Goal: Task Accomplishment & Management: Use online tool/utility

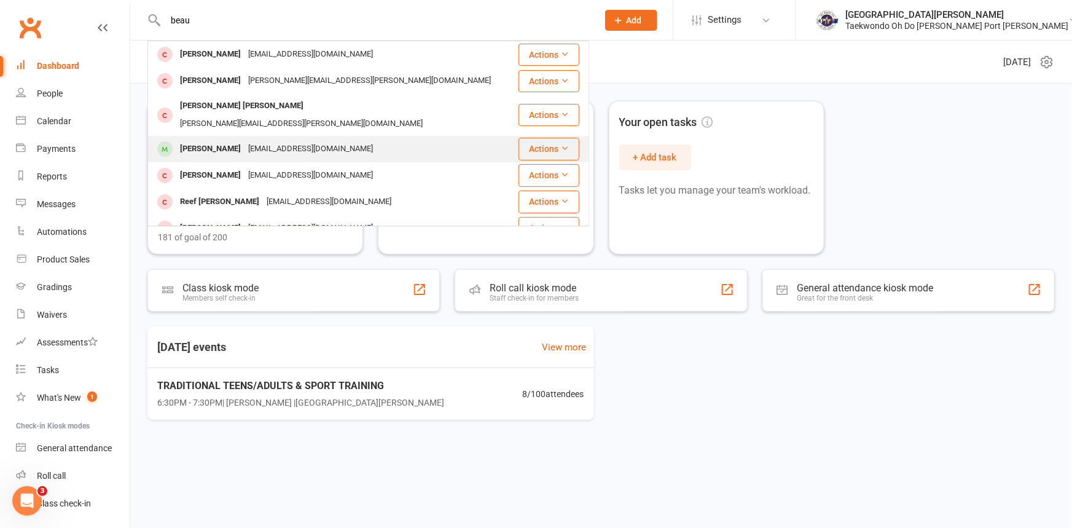
type input "beau"
click at [227, 140] on div "[PERSON_NAME]" at bounding box center [210, 149] width 68 height 18
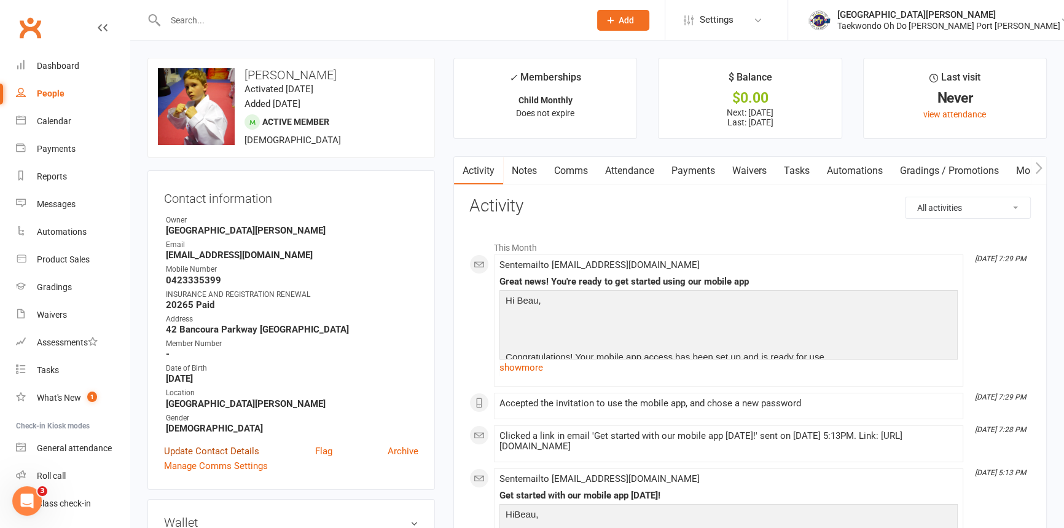
click at [227, 458] on link "Update Contact Details" at bounding box center [211, 450] width 95 height 15
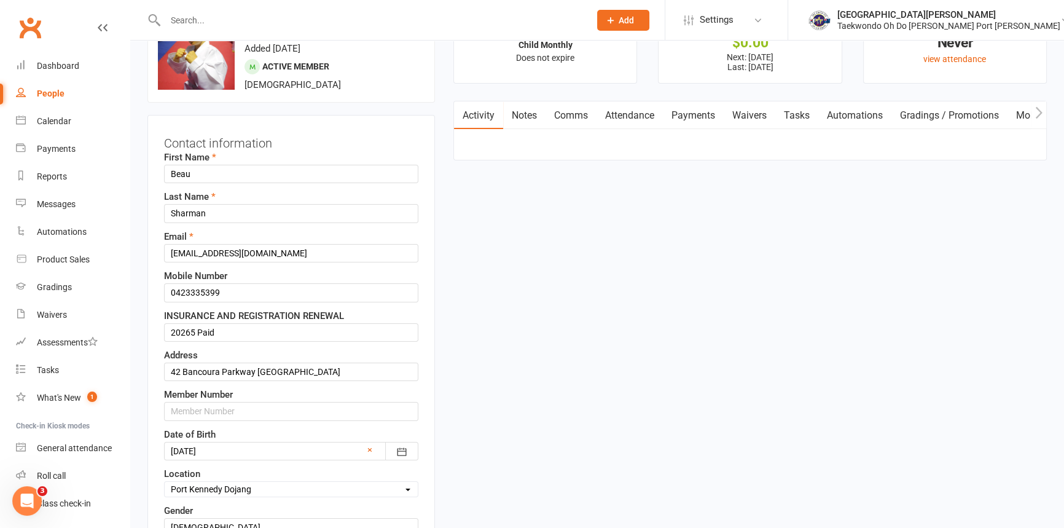
scroll to position [57, 0]
click at [179, 418] on input "text" at bounding box center [291, 409] width 254 height 18
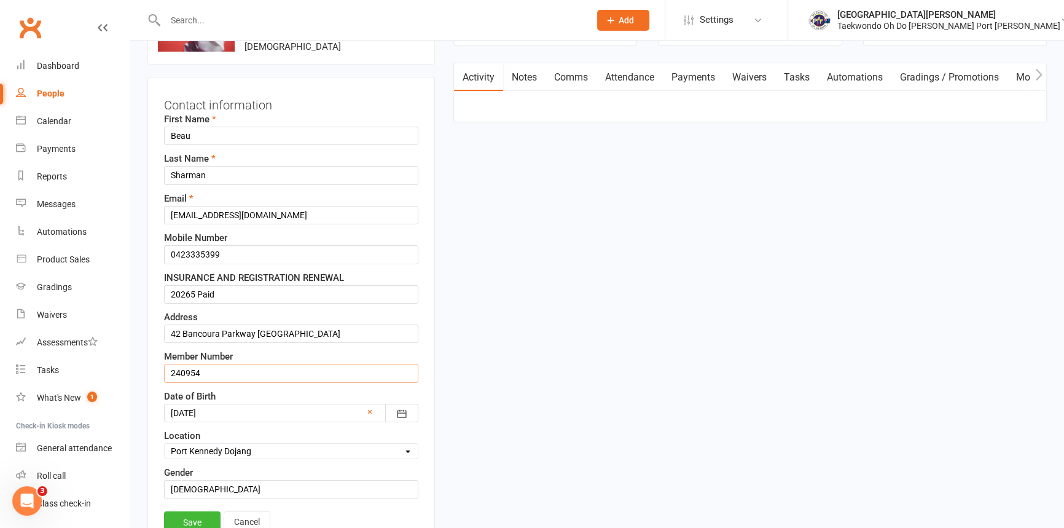
scroll to position [169, 0]
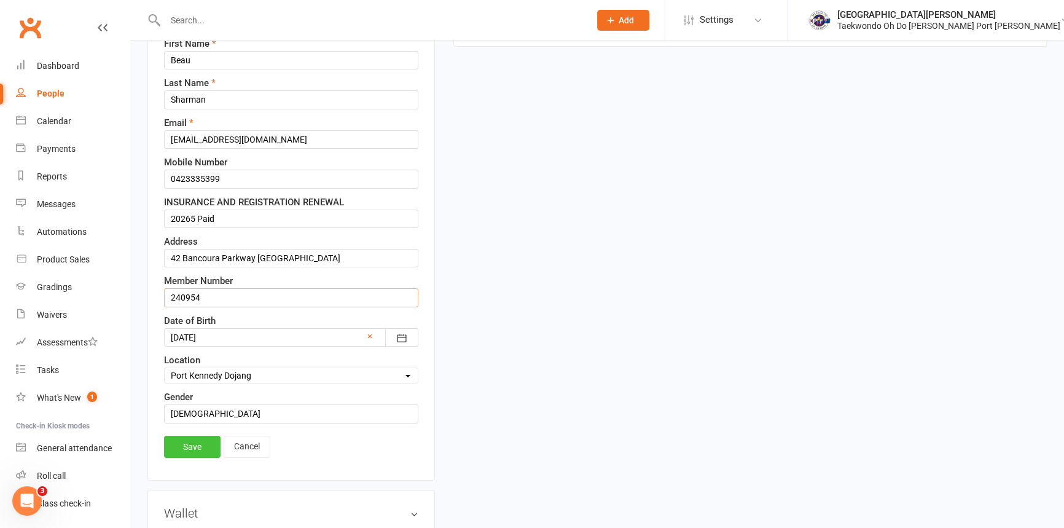
type input "240954"
click at [190, 458] on link "Save" at bounding box center [192, 446] width 56 height 22
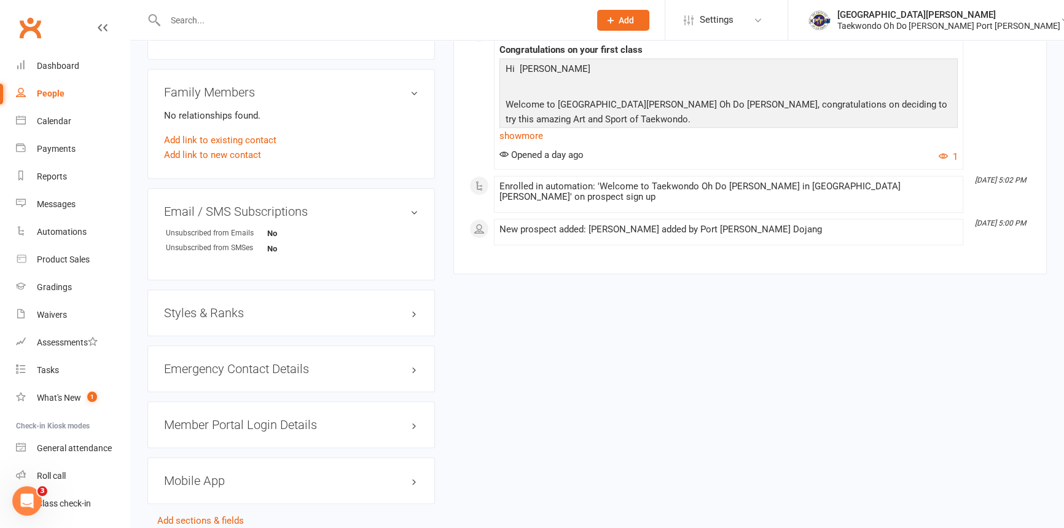
scroll to position [781, 0]
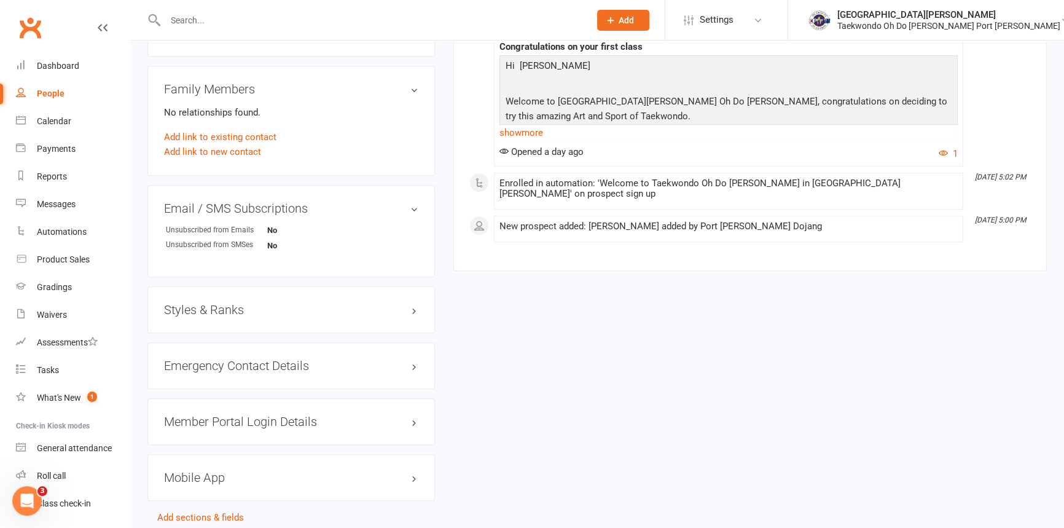
click at [227, 316] on h3 "Styles & Ranks" at bounding box center [291, 310] width 254 height 14
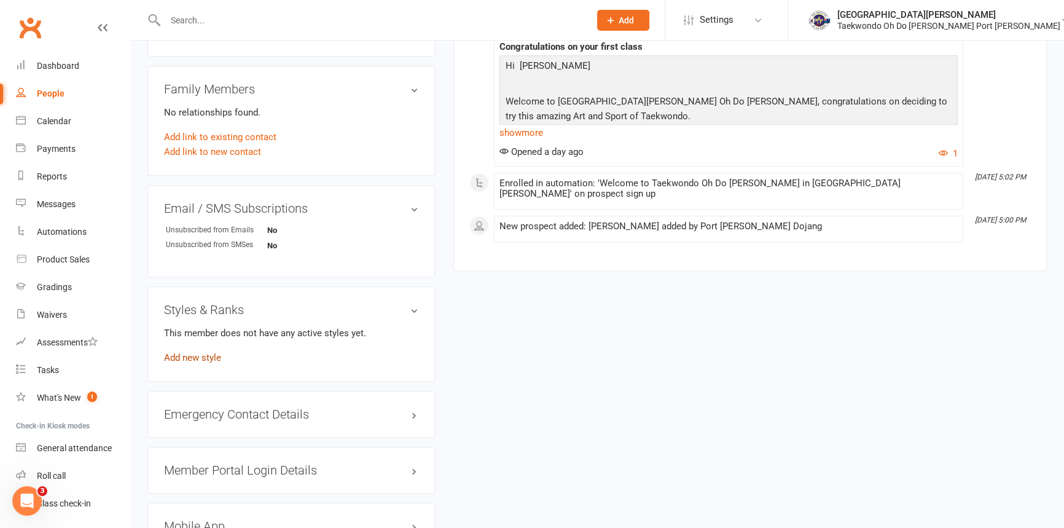
click at [219, 363] on link "Add new style" at bounding box center [192, 357] width 57 height 11
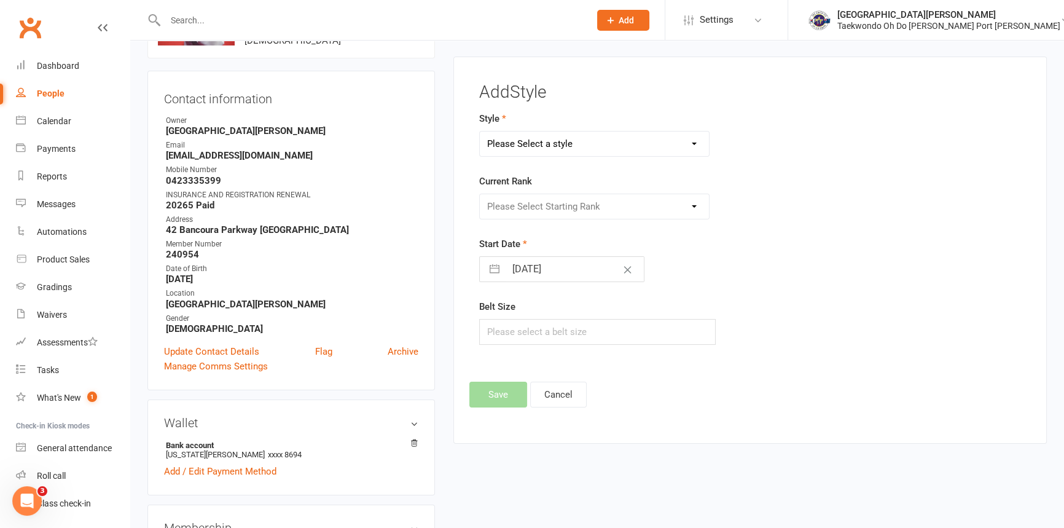
scroll to position [94, 0]
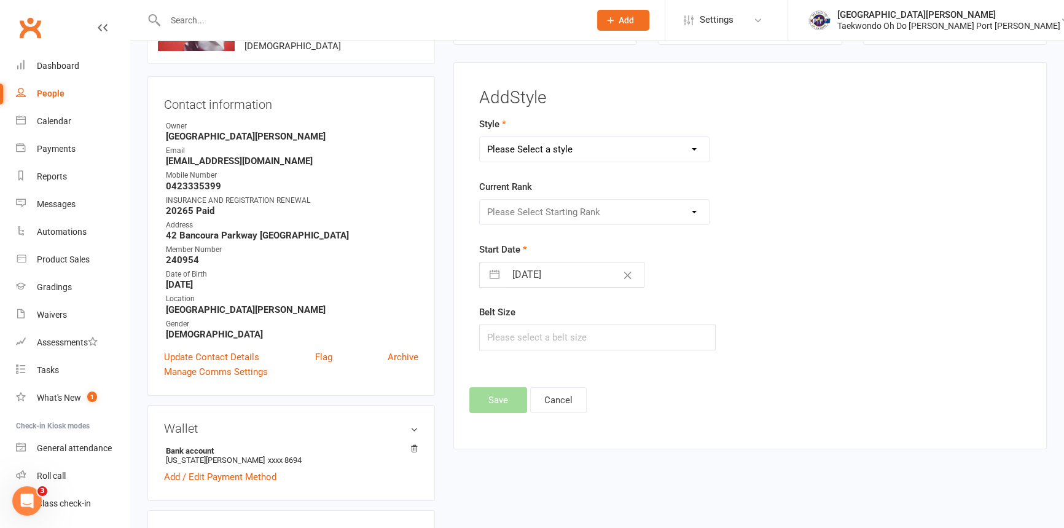
click at [539, 156] on select "Please Select a style Taekwondo" at bounding box center [594, 149] width 229 height 25
select select "301"
click at [480, 137] on select "Please Select a style Taekwondo" at bounding box center [594, 149] width 229 height 25
click at [545, 206] on select "Please Select Starting Rank LittleTiger Little Tiger 1 Little Tiger 2 Little Ti…" at bounding box center [594, 212] width 229 height 25
select select "2879"
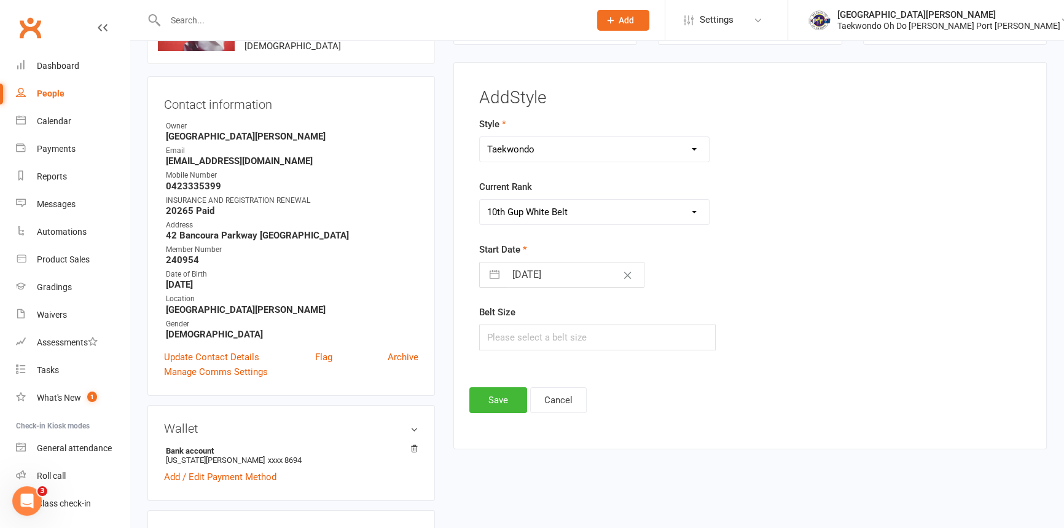
click at [480, 201] on select "Please Select Starting Rank LittleTiger Little Tiger 1 Little Tiger 2 Little Ti…" at bounding box center [594, 212] width 229 height 25
click at [502, 409] on button "Save" at bounding box center [498, 400] width 58 height 26
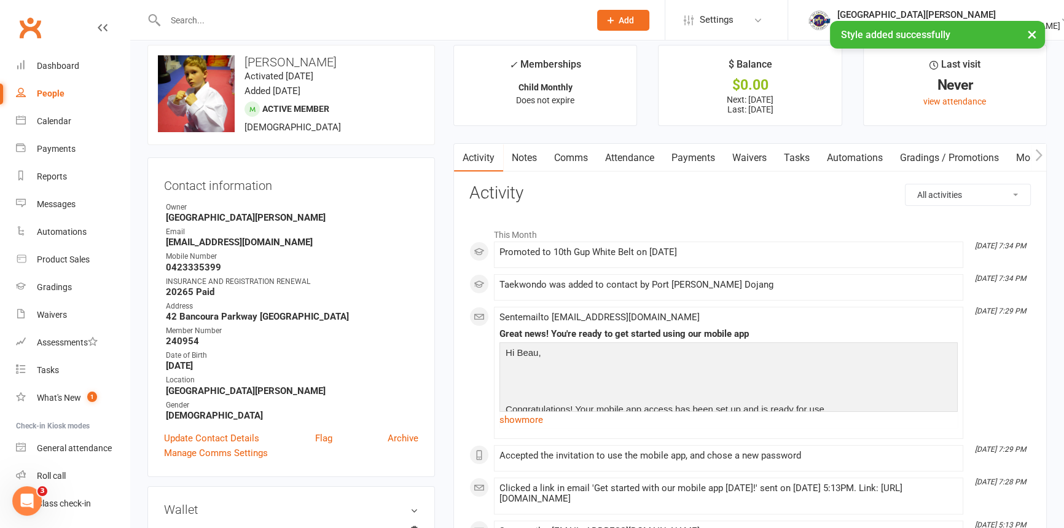
scroll to position [0, 0]
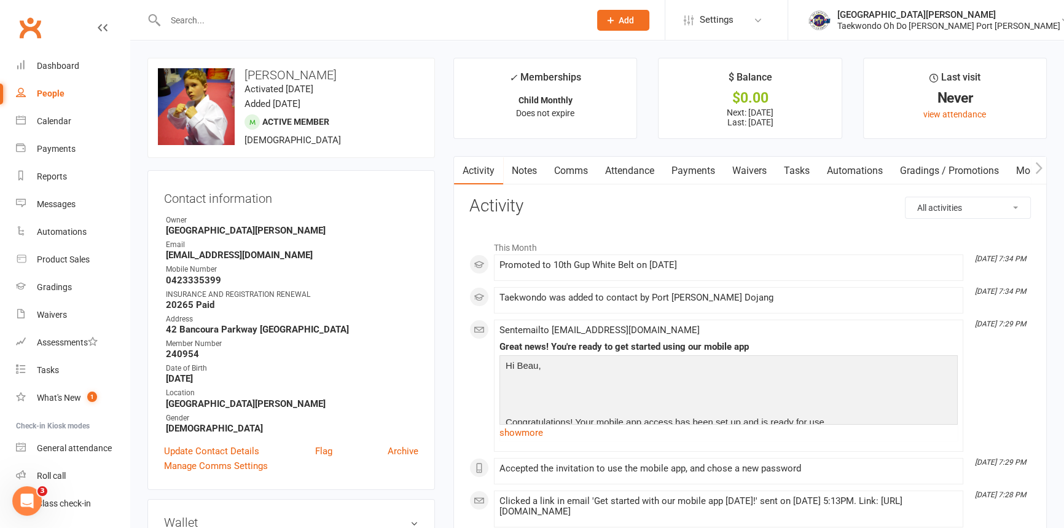
click at [1029, 169] on link "Mobile App" at bounding box center [1040, 171] width 66 height 28
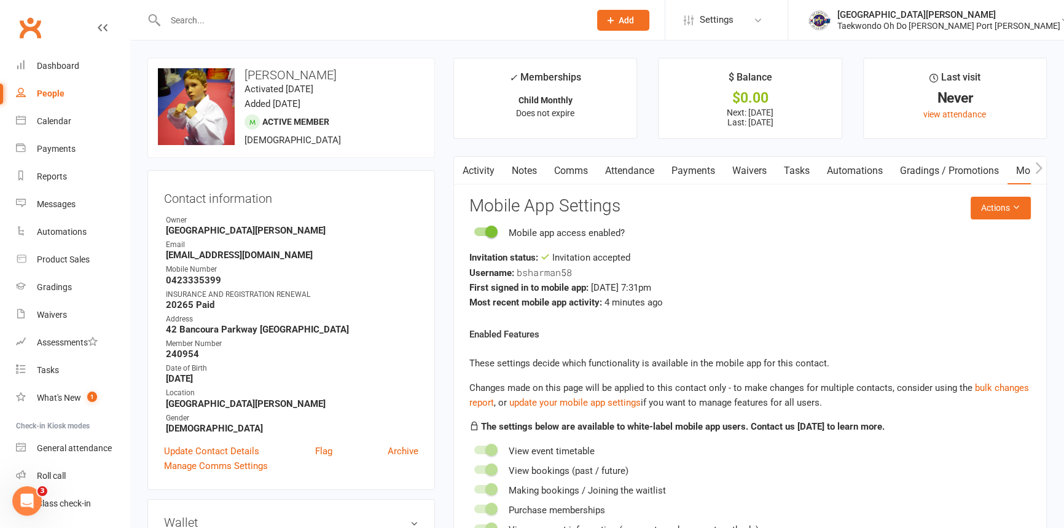
click at [192, 20] on input "text" at bounding box center [371, 20] width 419 height 17
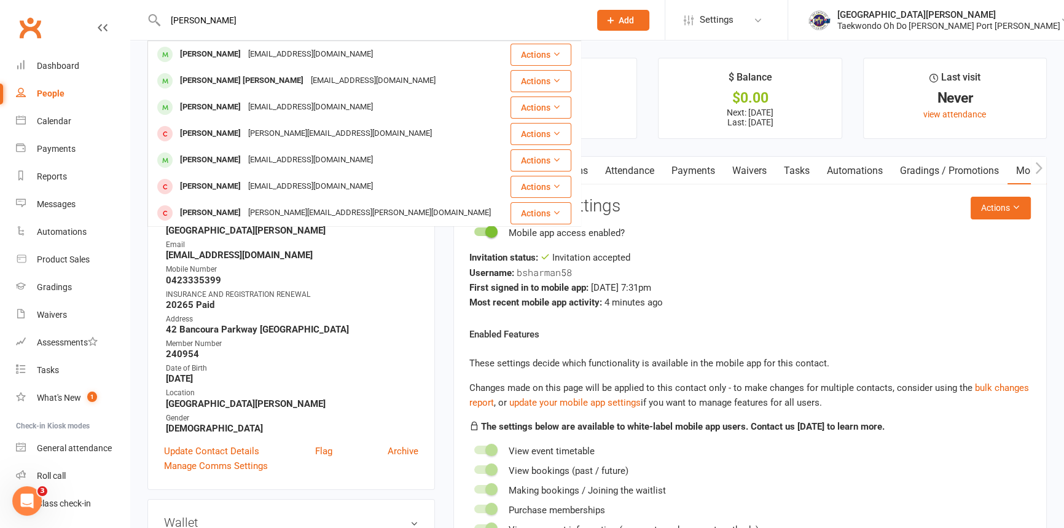
type input "andrew"
click at [208, 55] on div "Andrew Lee" at bounding box center [210, 54] width 68 height 18
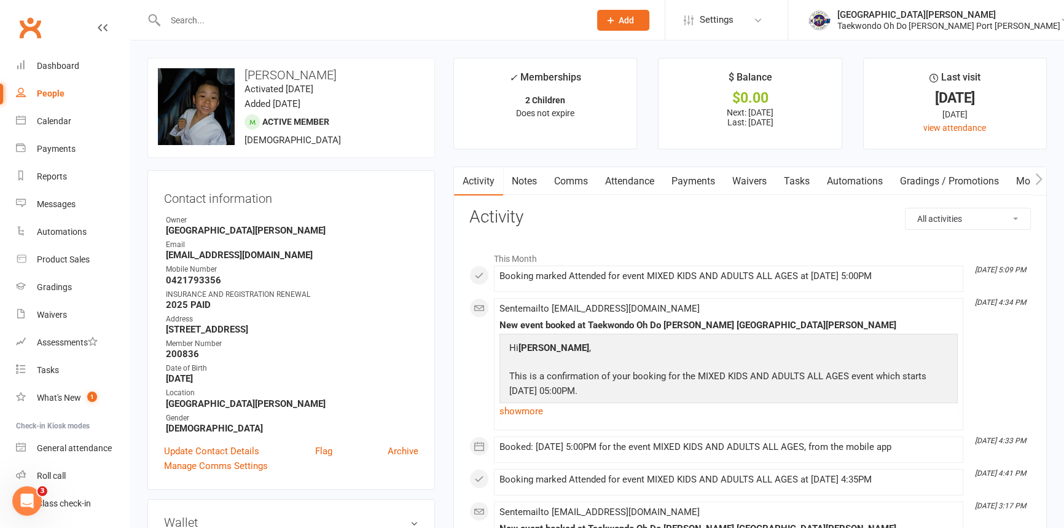
click at [209, 23] on input "text" at bounding box center [371, 20] width 419 height 17
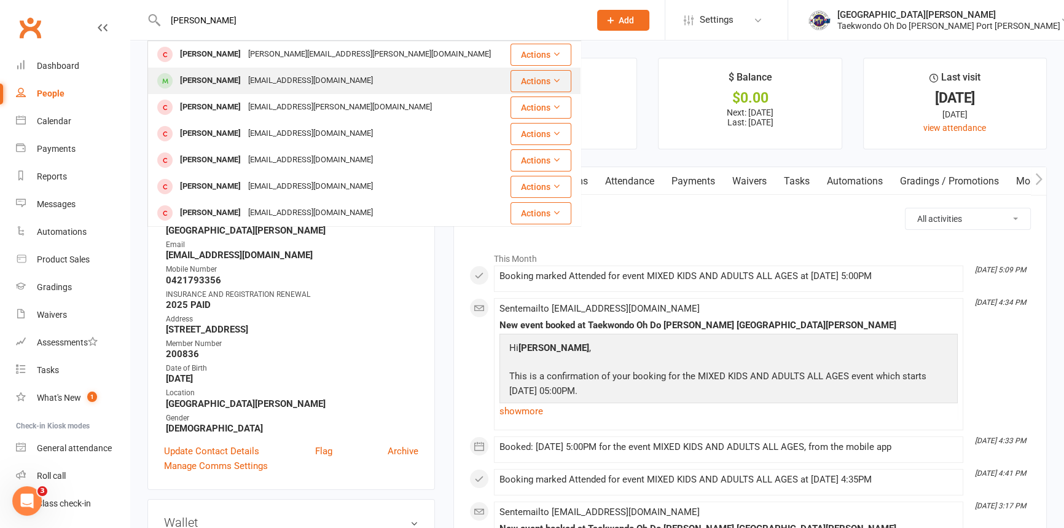
type input "lisa"
click at [211, 74] on div "[PERSON_NAME]" at bounding box center [210, 81] width 68 height 18
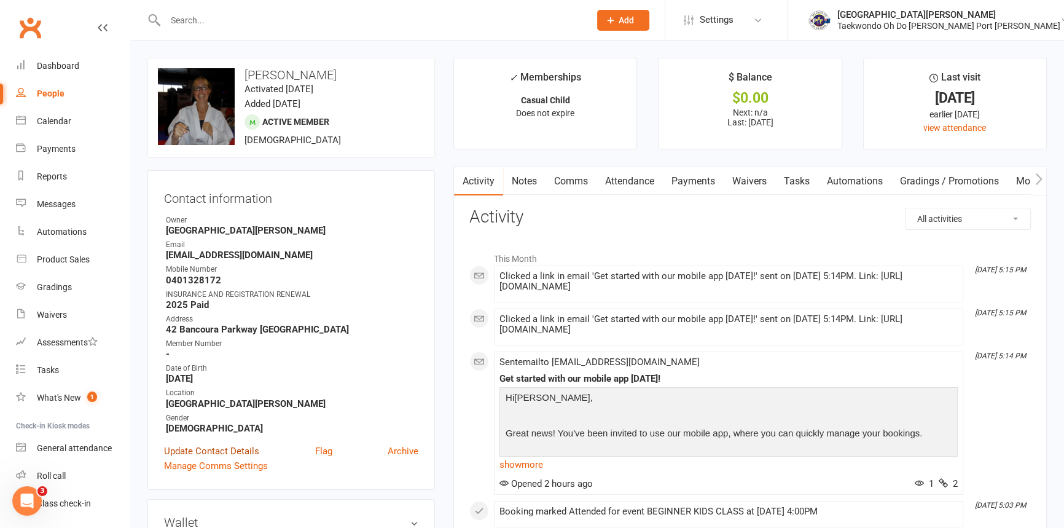
click at [222, 458] on link "Update Contact Details" at bounding box center [211, 450] width 95 height 15
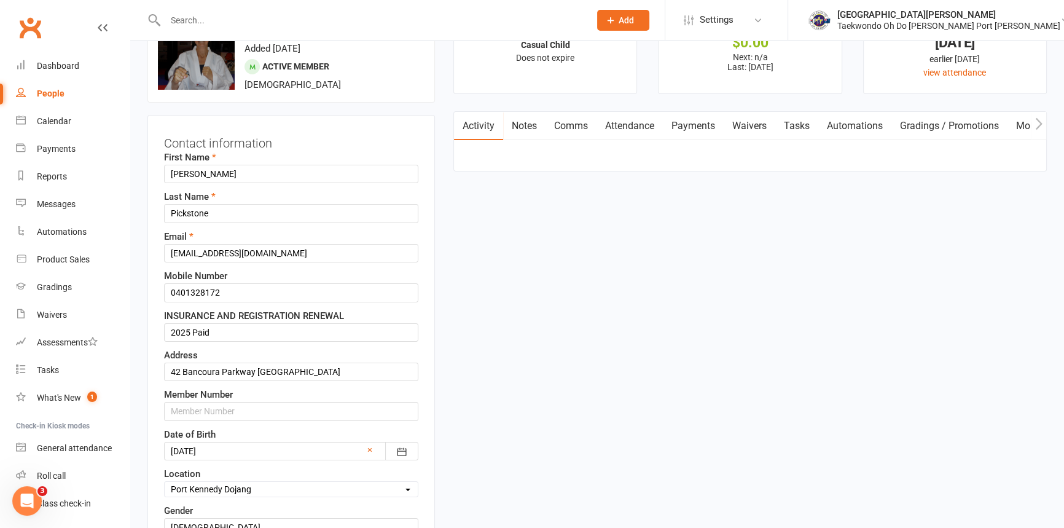
scroll to position [57, 0]
click at [184, 418] on input "text" at bounding box center [291, 409] width 254 height 18
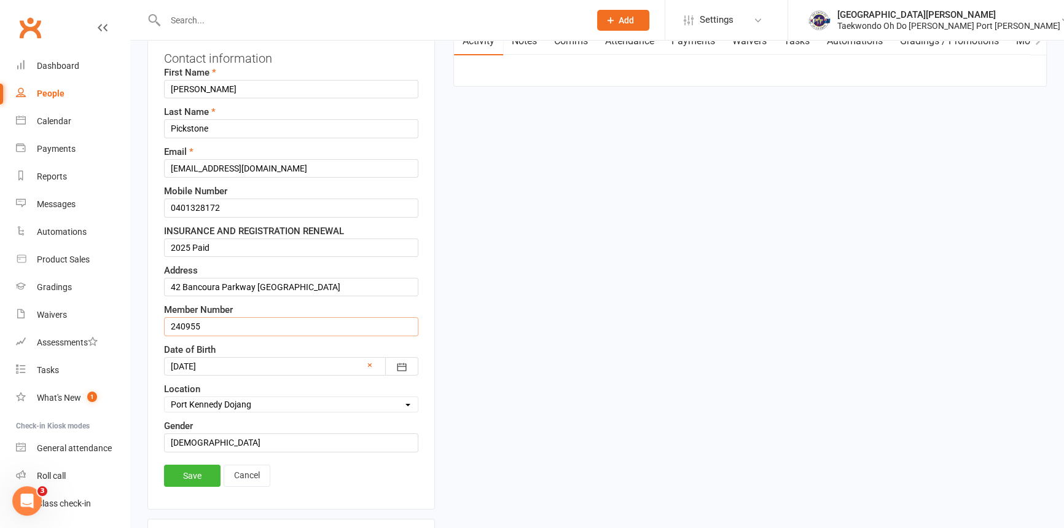
scroll to position [169, 0]
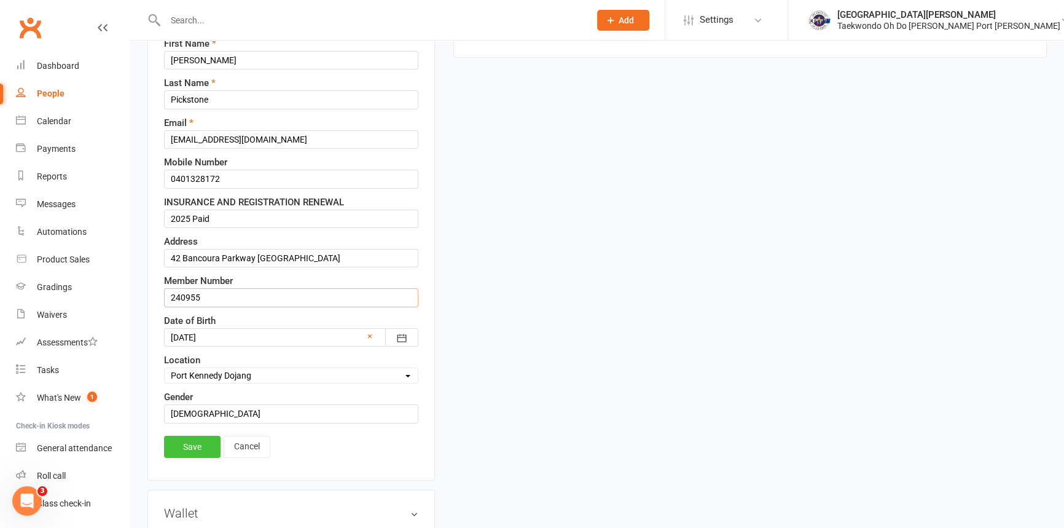
type input "240955"
click at [195, 458] on link "Save" at bounding box center [192, 446] width 56 height 22
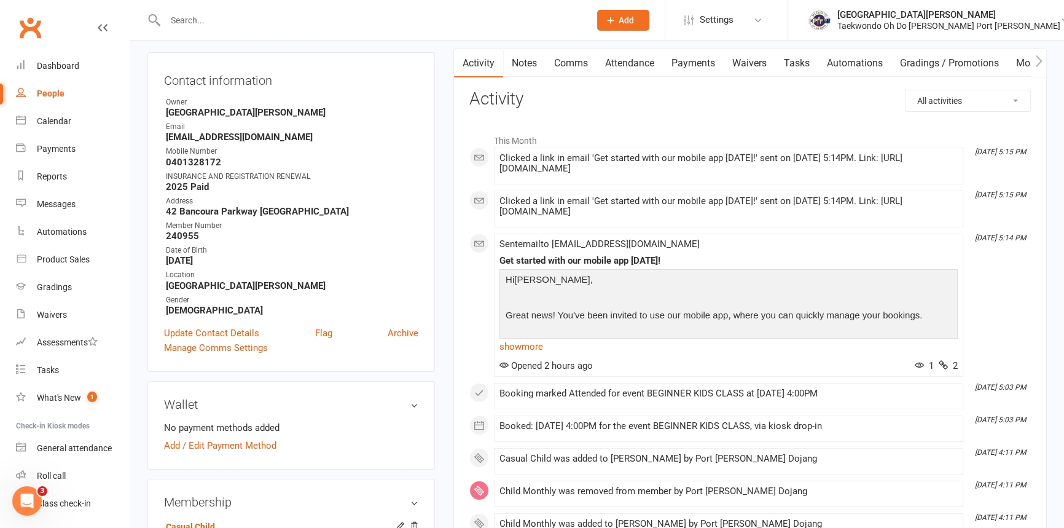
scroll to position [0, 0]
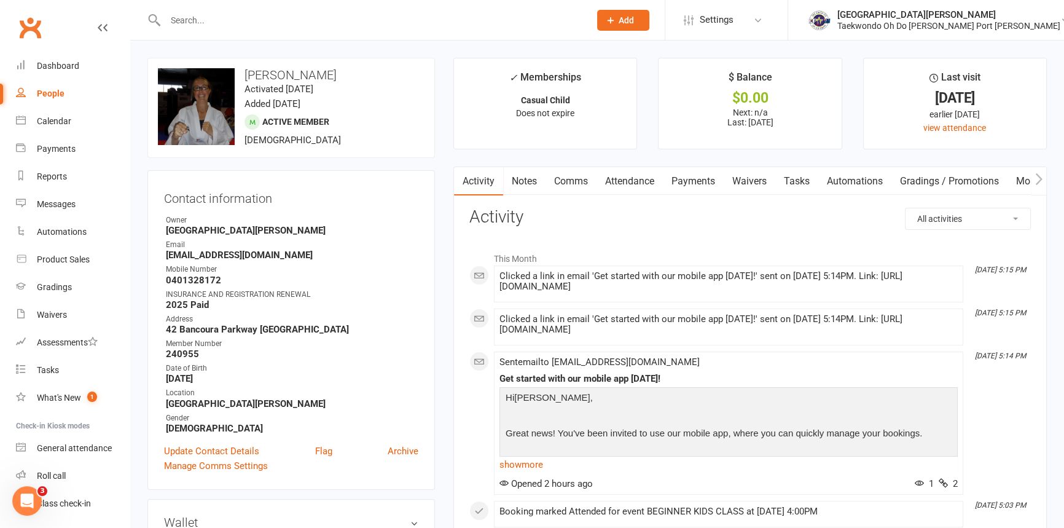
click at [1026, 179] on link "Mobile App" at bounding box center [1040, 181] width 66 height 28
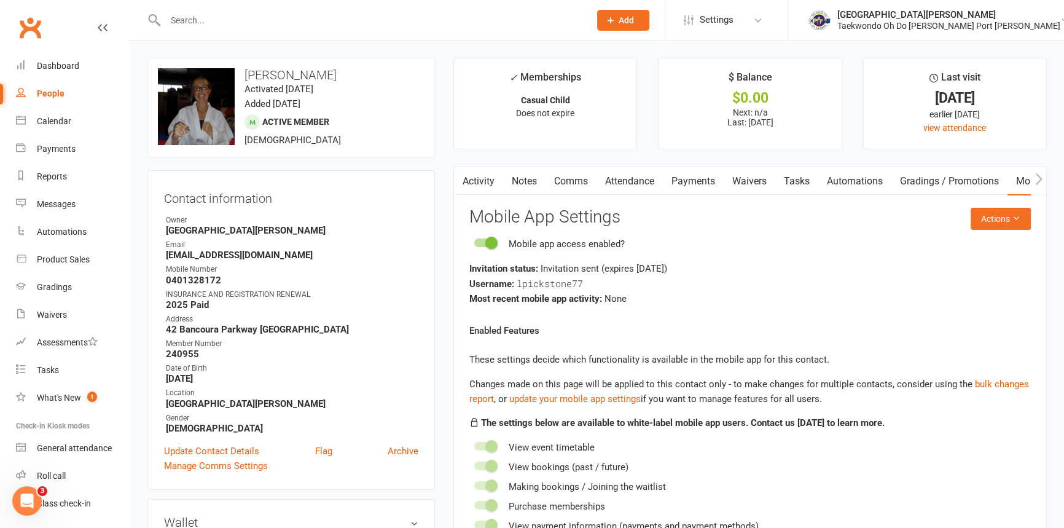
click at [179, 25] on input "text" at bounding box center [371, 20] width 419 height 17
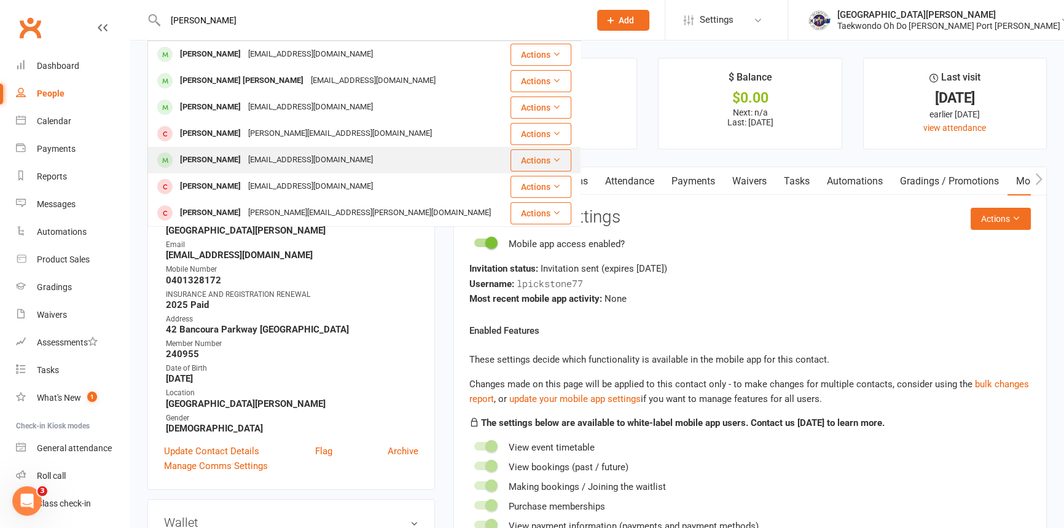
type input "andrew"
click at [228, 155] on div "Andrew Brown" at bounding box center [210, 160] width 68 height 18
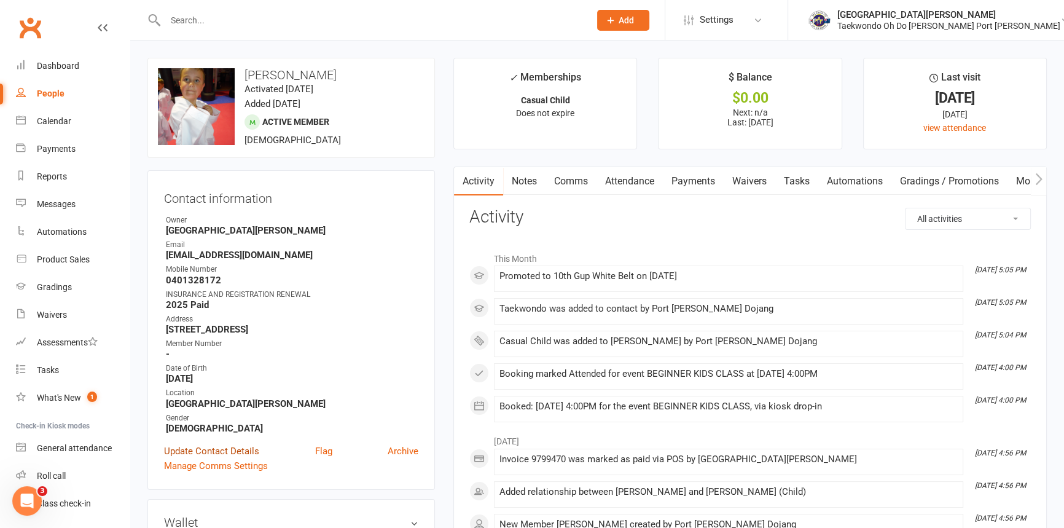
click at [219, 458] on link "Update Contact Details" at bounding box center [211, 450] width 95 height 15
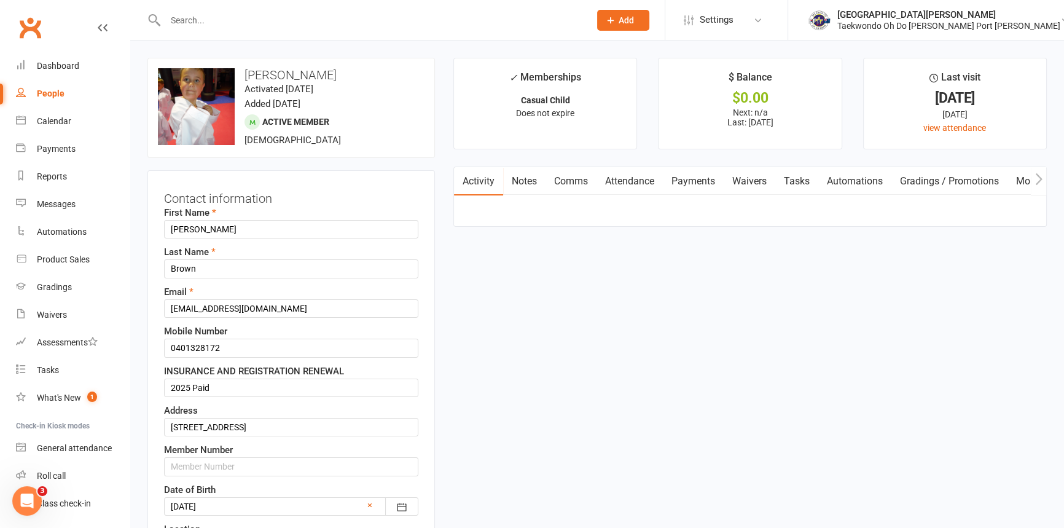
scroll to position [57, 0]
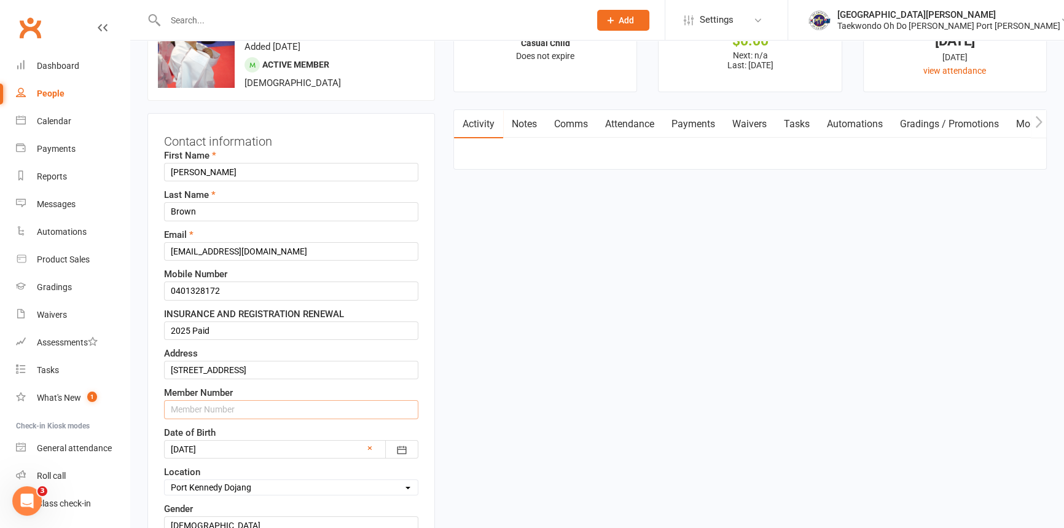
click at [184, 418] on input "text" at bounding box center [291, 409] width 254 height 18
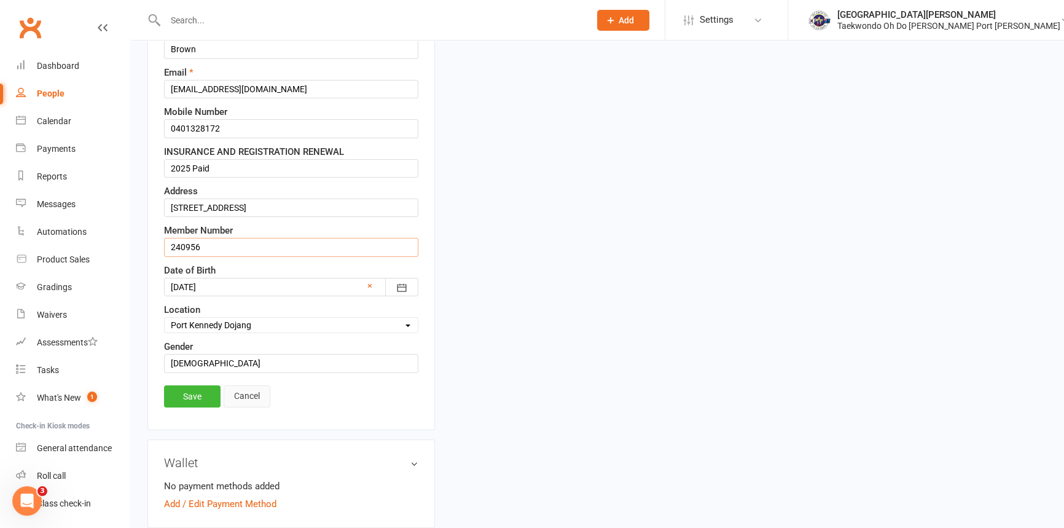
scroll to position [225, 0]
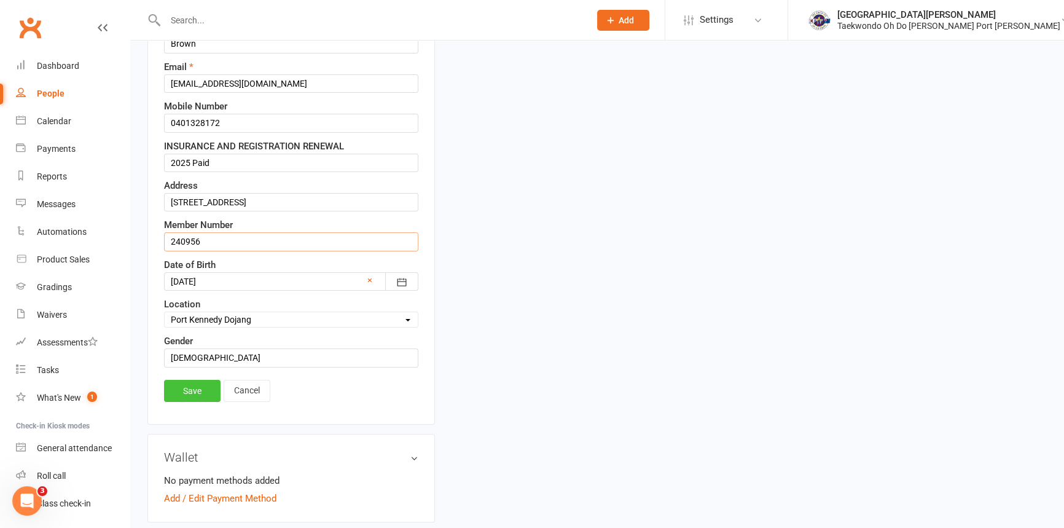
type input "240956"
click at [189, 402] on link "Save" at bounding box center [192, 391] width 56 height 22
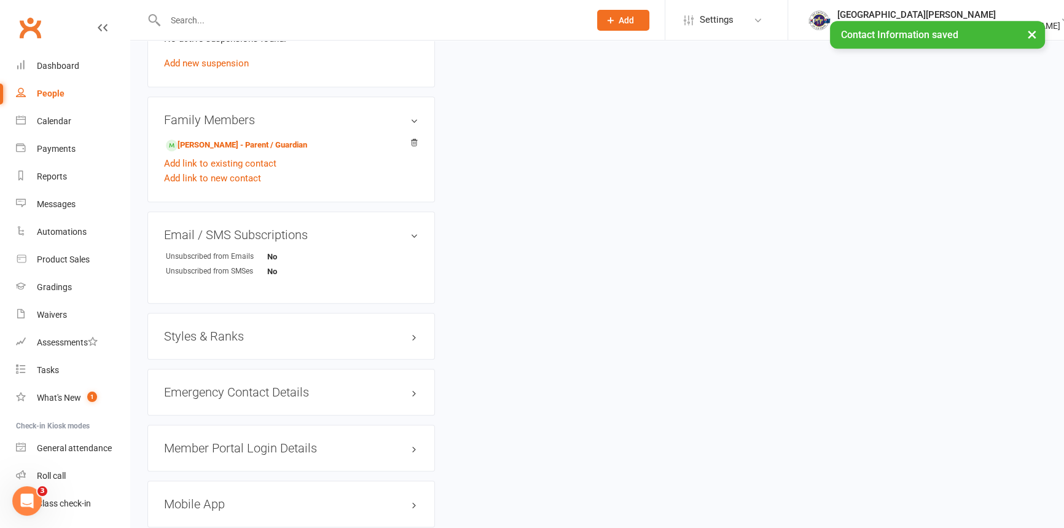
scroll to position [783, 0]
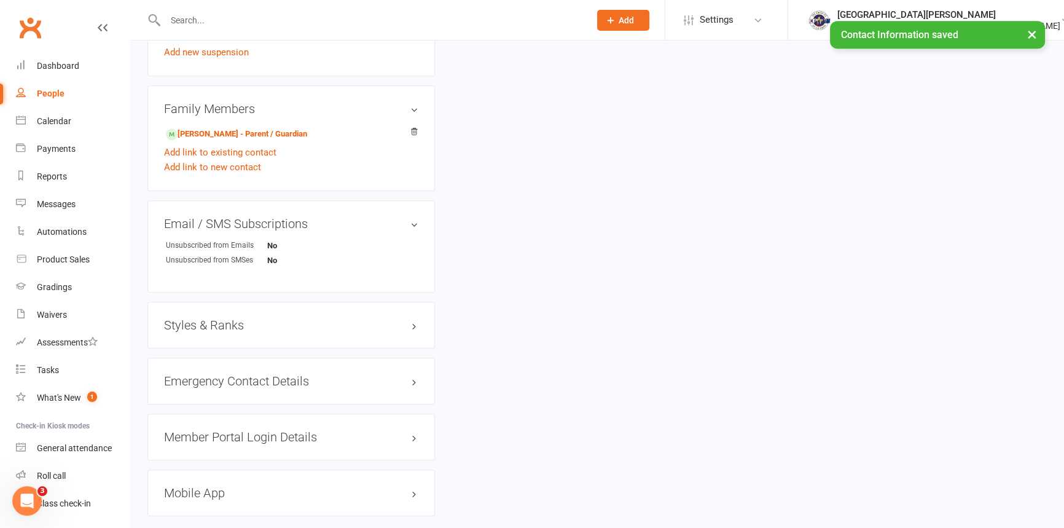
click at [205, 332] on h3 "Styles & Ranks" at bounding box center [291, 325] width 254 height 14
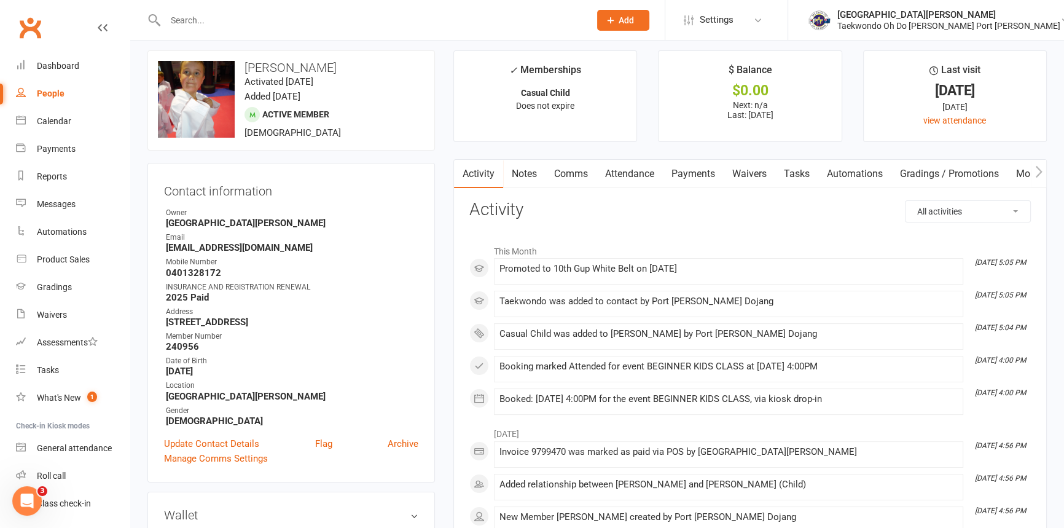
scroll to position [0, 0]
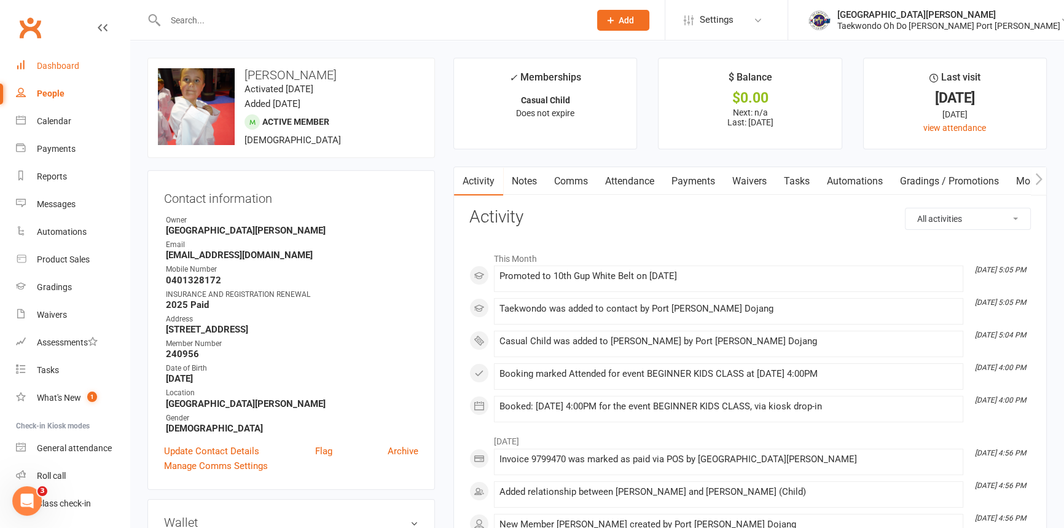
click at [57, 57] on link "Dashboard" at bounding box center [73, 66] width 114 height 28
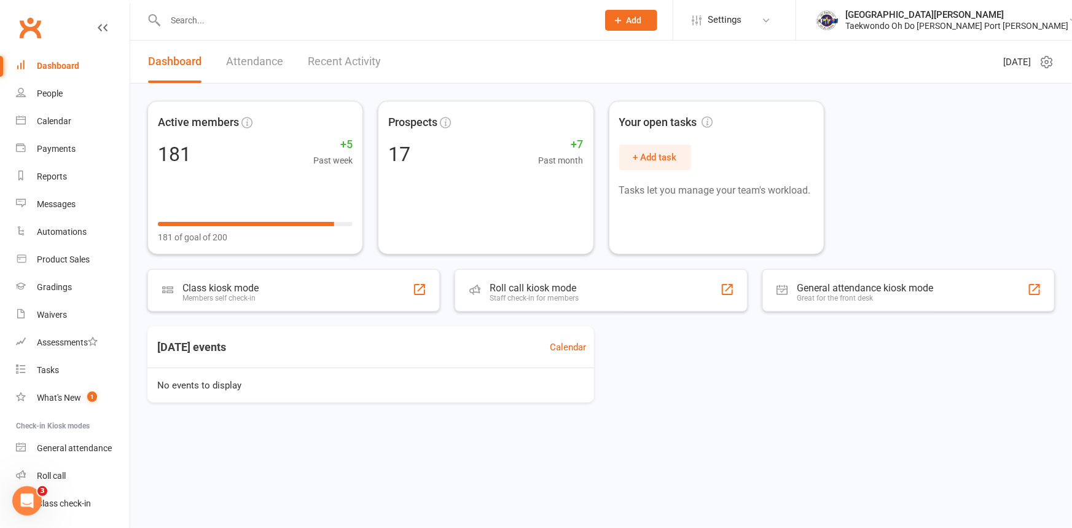
click at [199, 26] on input "text" at bounding box center [375, 20] width 427 height 17
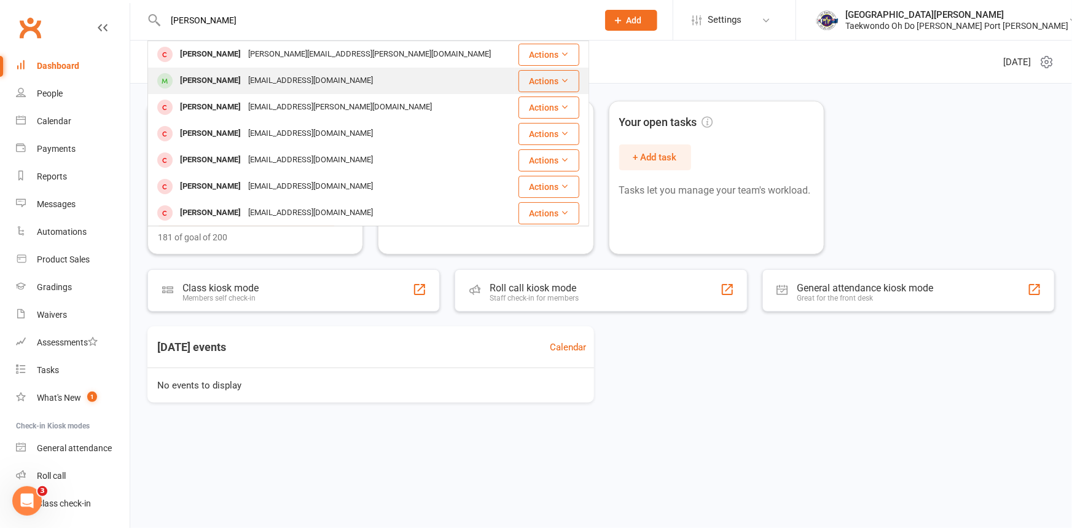
type input "lisa"
click at [219, 72] on div "Lisa Pickstone" at bounding box center [210, 81] width 68 height 18
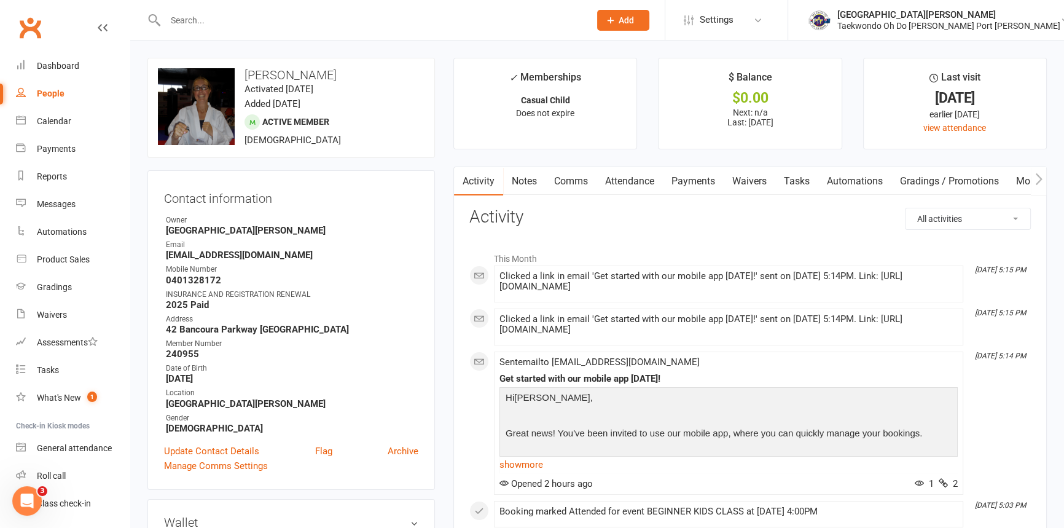
click at [1027, 182] on link "Mobile App" at bounding box center [1040, 181] width 66 height 28
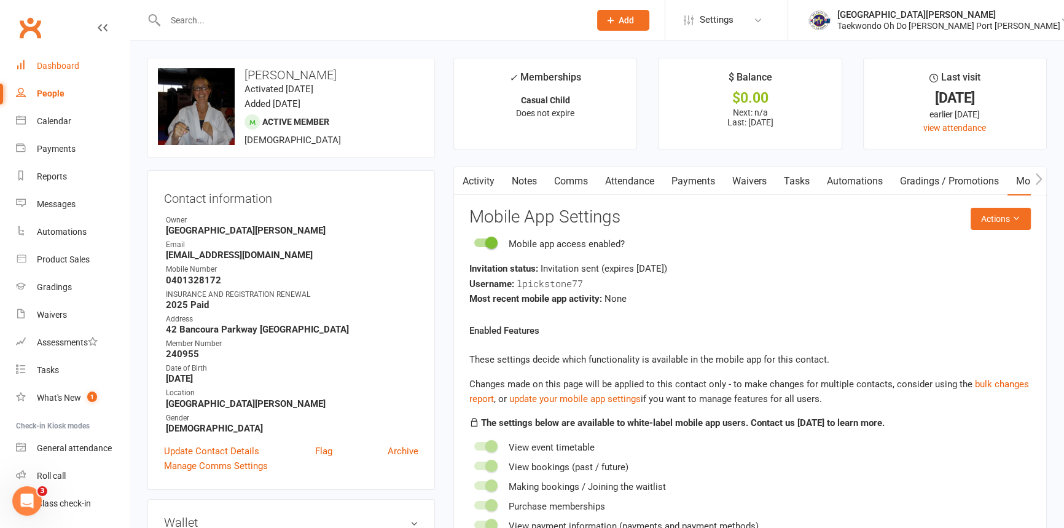
click at [66, 63] on div "Dashboard" at bounding box center [58, 66] width 42 height 10
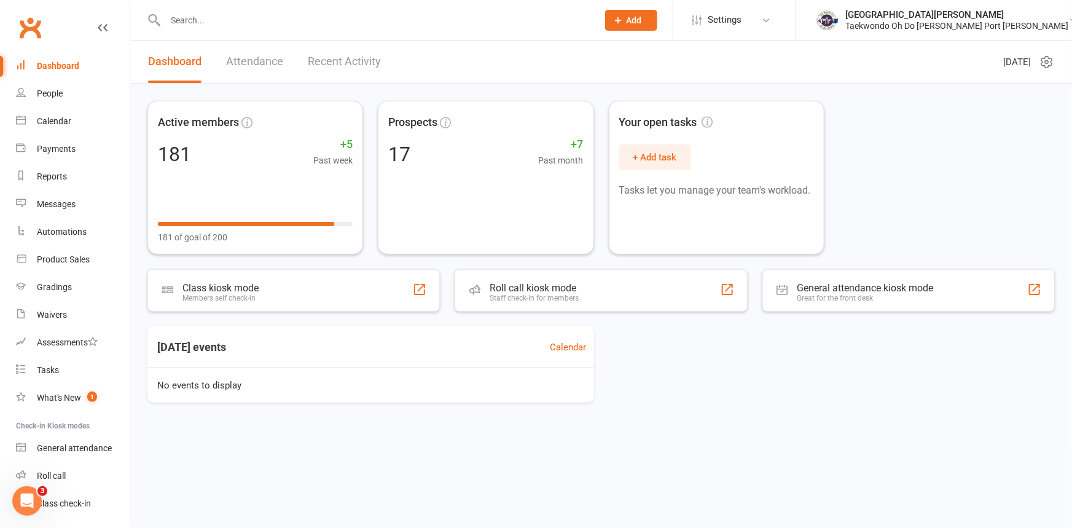
click at [70, 58] on link "Dashboard" at bounding box center [73, 66] width 114 height 28
click at [193, 13] on input "text" at bounding box center [375, 20] width 427 height 17
click at [203, 18] on input "text" at bounding box center [375, 20] width 427 height 17
click at [63, 63] on div "Dashboard" at bounding box center [58, 66] width 42 height 10
click at [60, 146] on div "Payments" at bounding box center [56, 149] width 39 height 10
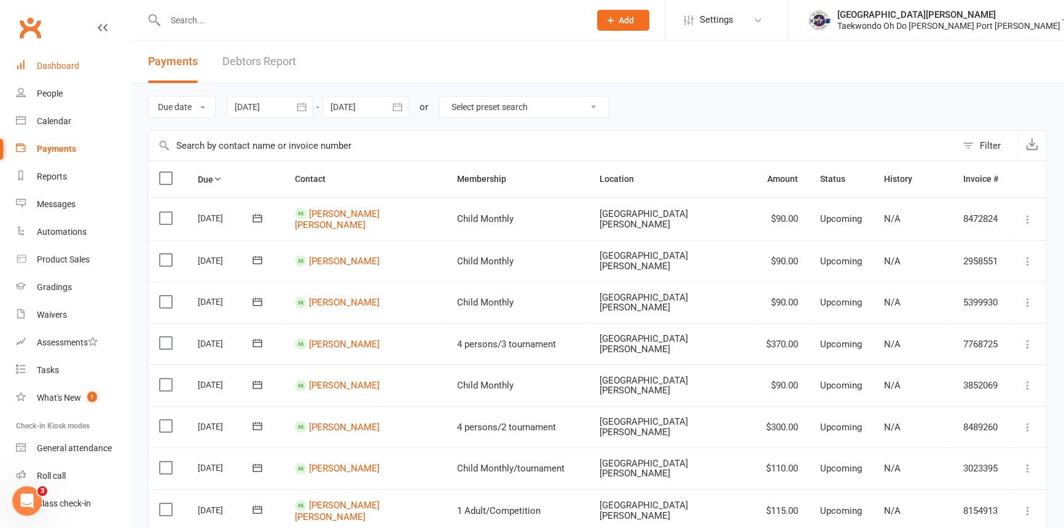
click at [59, 61] on div "Dashboard" at bounding box center [58, 66] width 42 height 10
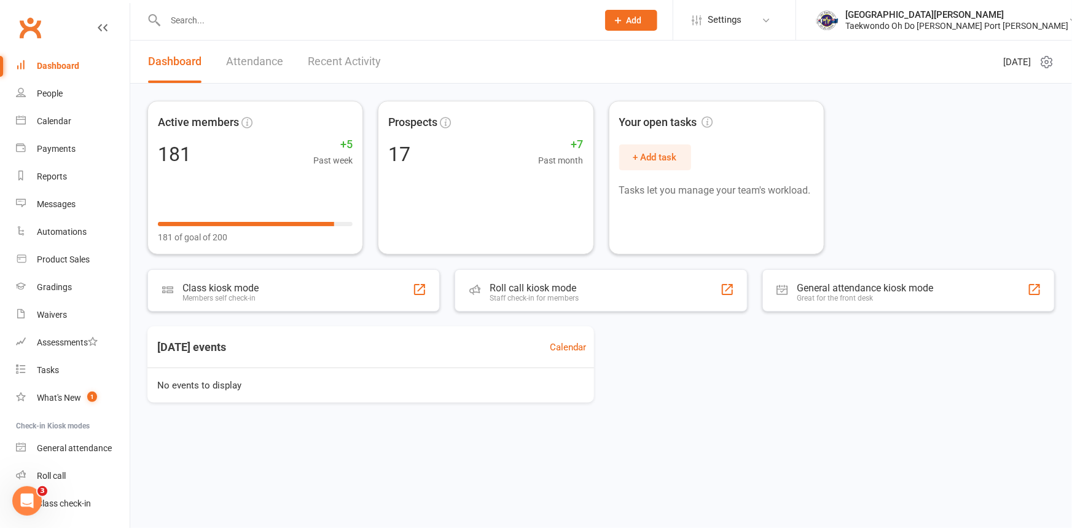
click at [55, 61] on div "Dashboard" at bounding box center [58, 66] width 42 height 10
click at [259, 50] on link "Attendance" at bounding box center [254, 62] width 57 height 42
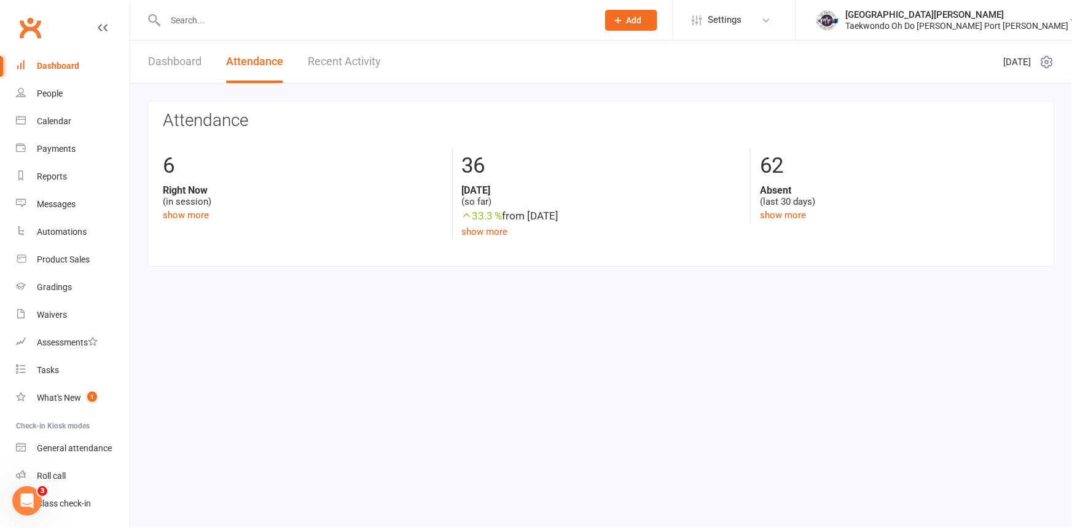
click at [346, 64] on link "Recent Activity" at bounding box center [344, 62] width 73 height 42
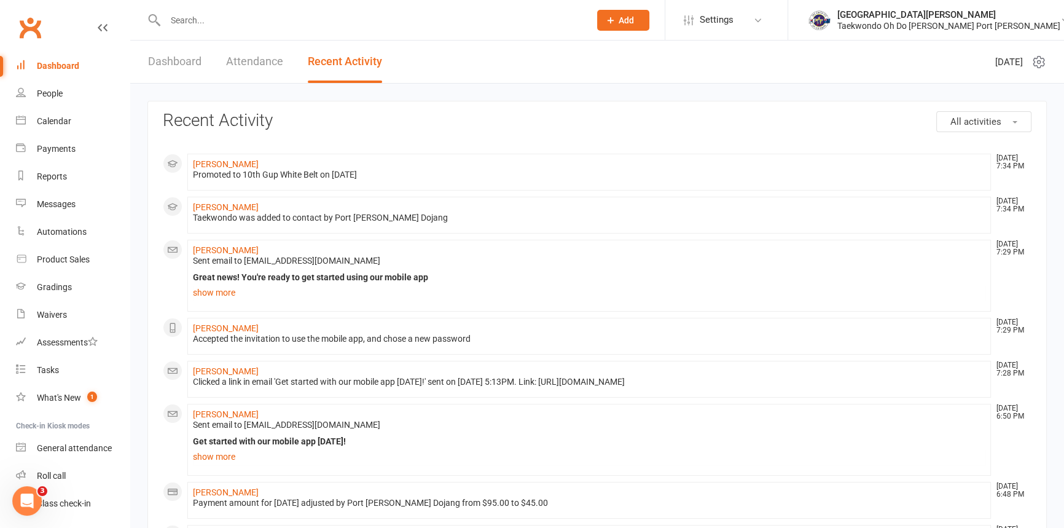
click at [176, 56] on link "Dashboard" at bounding box center [174, 62] width 53 height 42
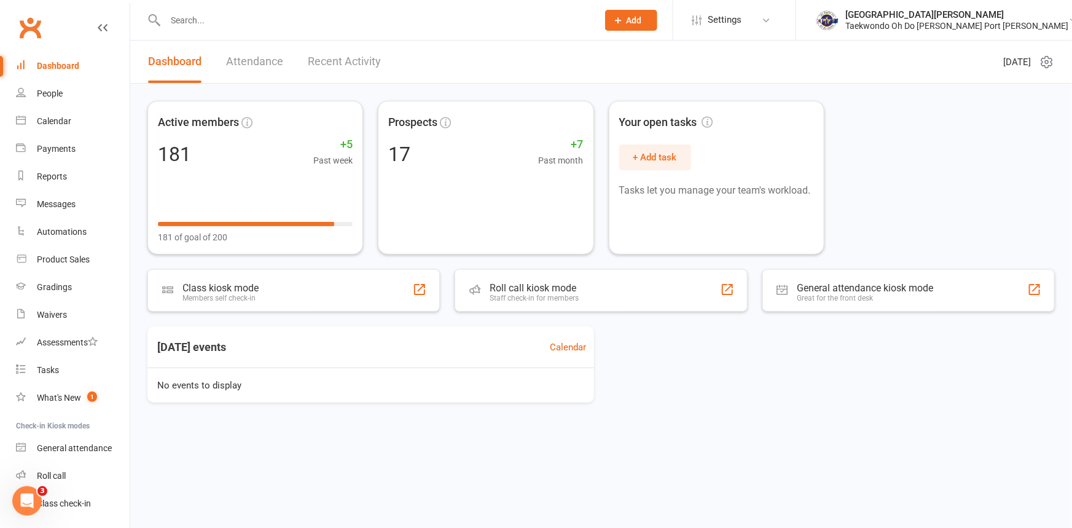
click at [276, 60] on link "Attendance" at bounding box center [254, 62] width 57 height 42
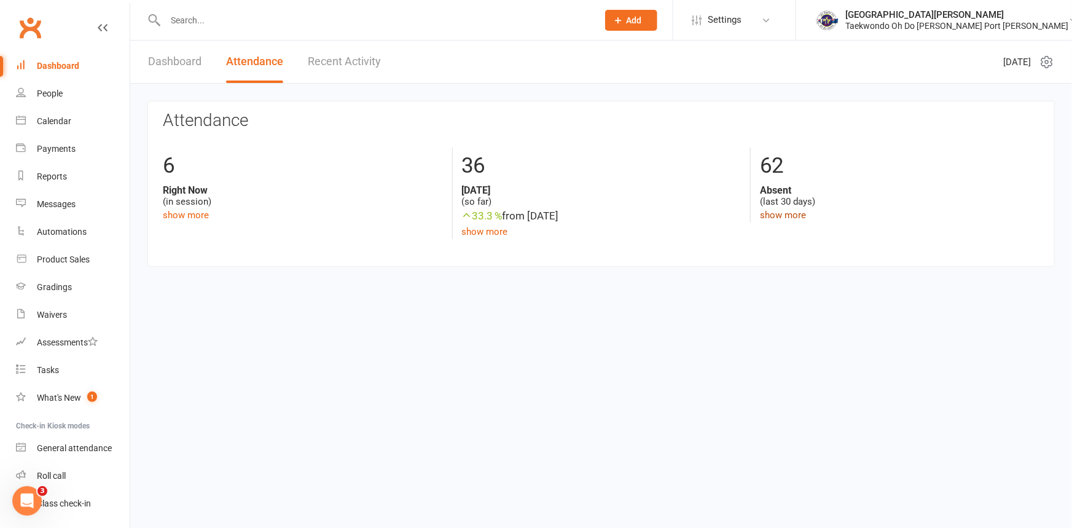
click at [781, 215] on link "show more" at bounding box center [783, 214] width 46 height 11
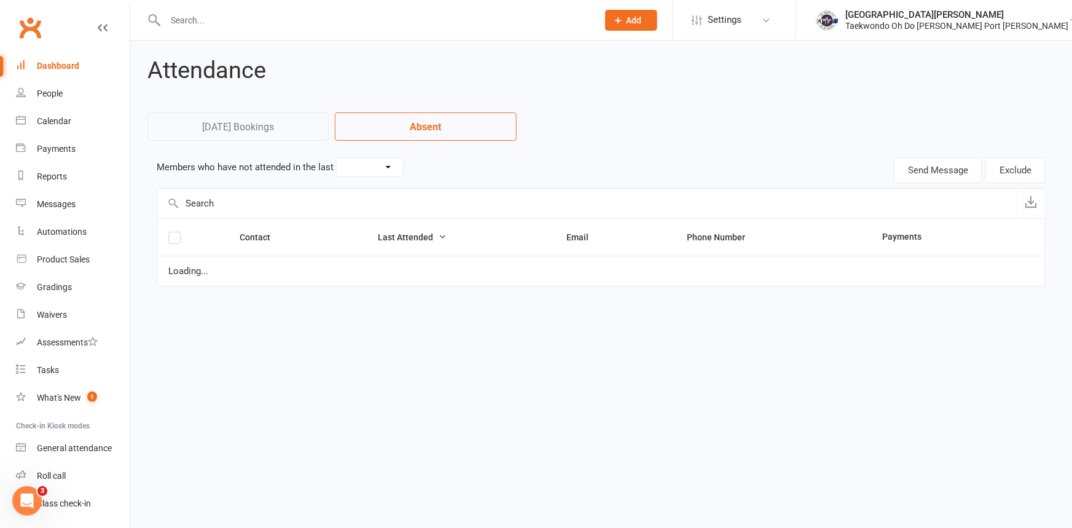
select select "30"
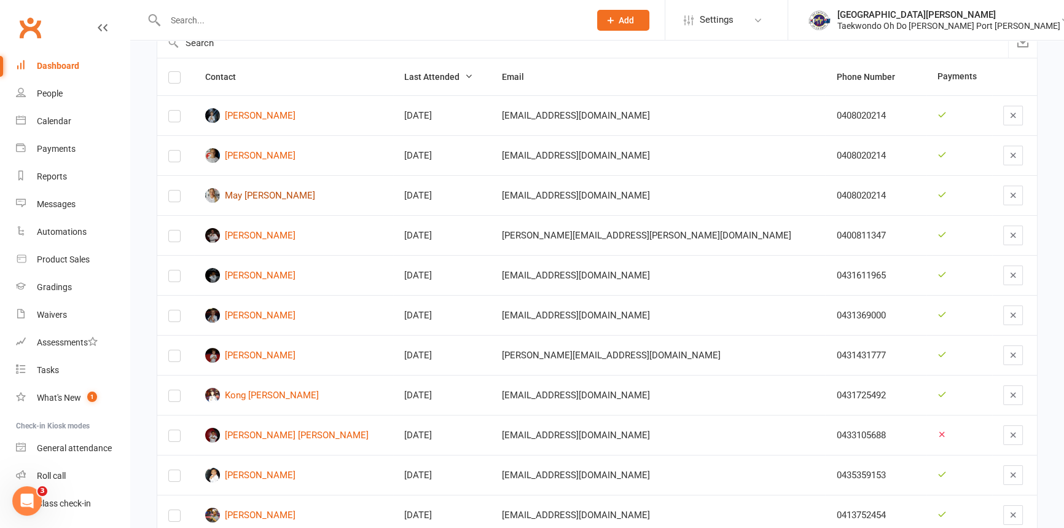
scroll to position [167, 0]
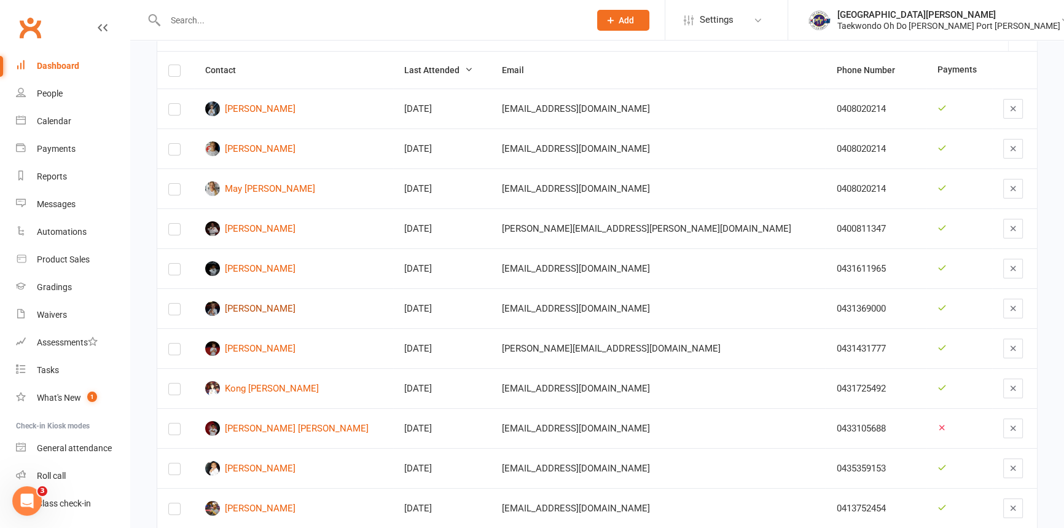
click at [289, 310] on link "Lucas Manning" at bounding box center [293, 308] width 177 height 15
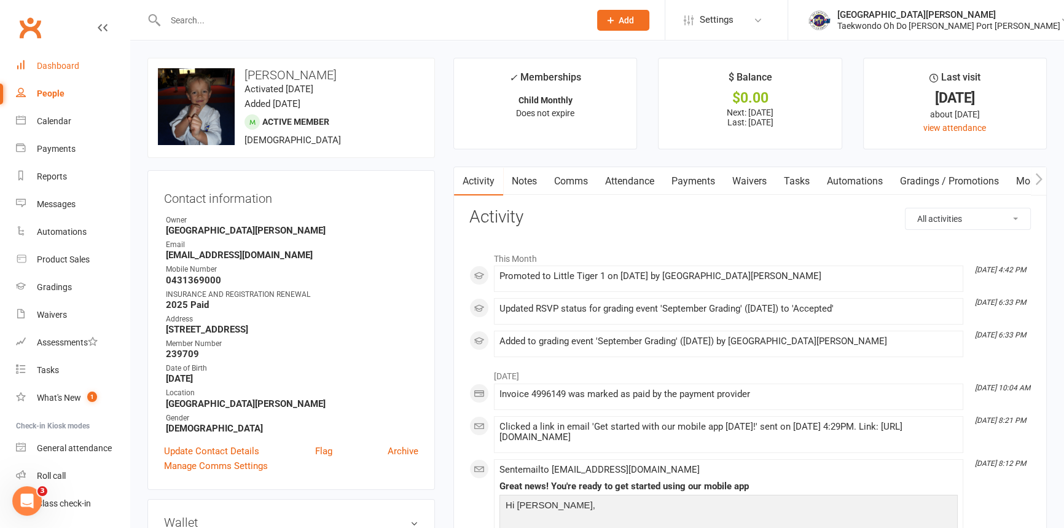
click at [70, 66] on div "Dashboard" at bounding box center [58, 66] width 42 height 10
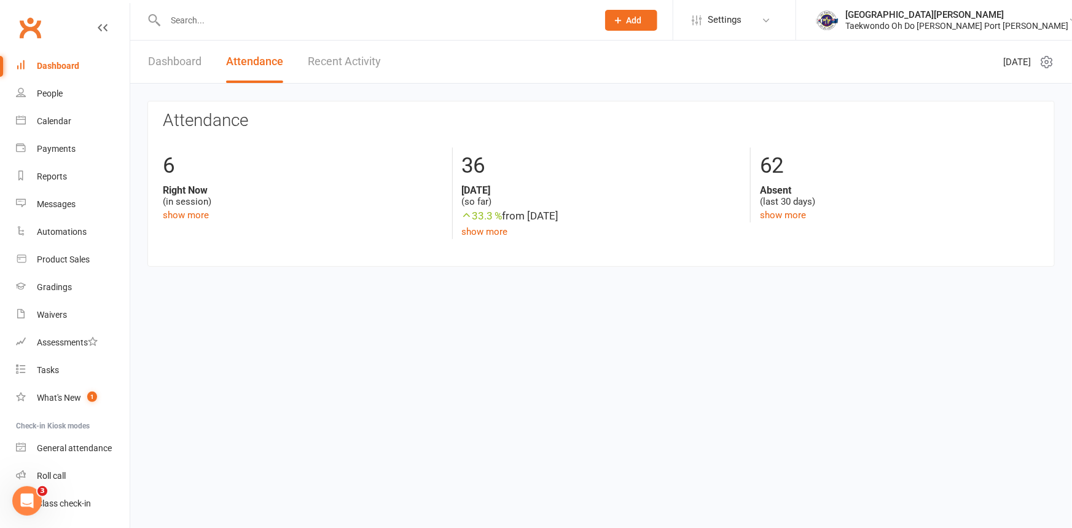
scroll to position [63, 0]
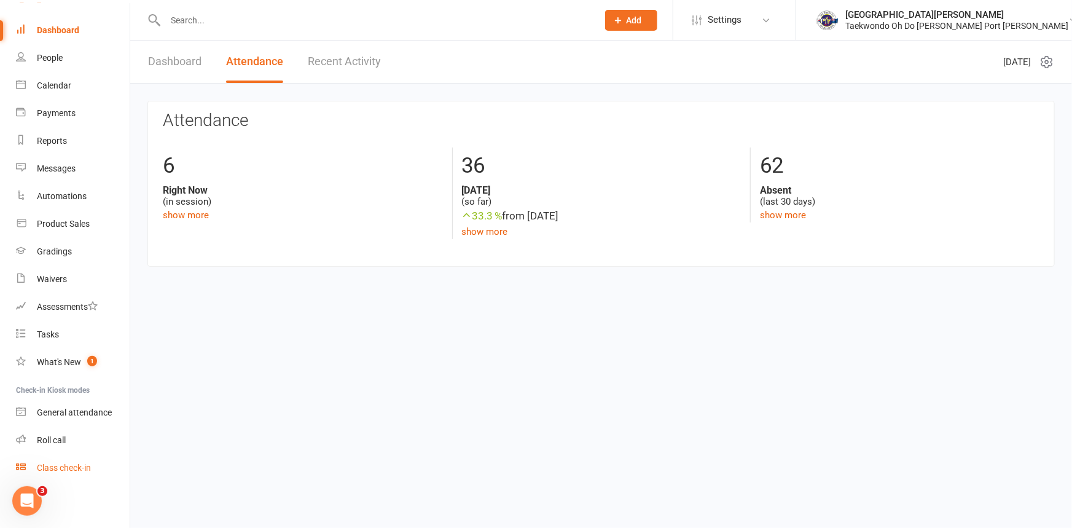
click at [84, 467] on div "Class check-in" at bounding box center [64, 467] width 54 height 10
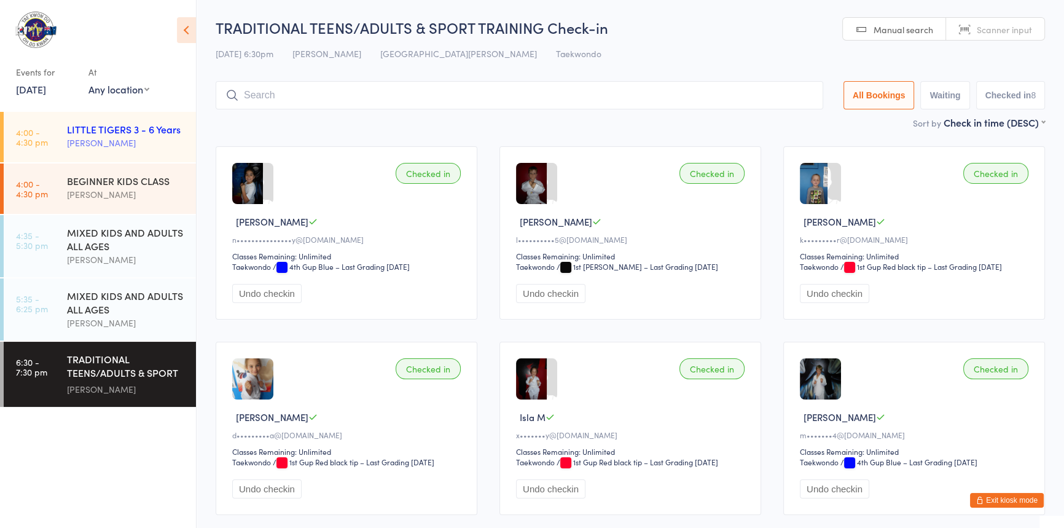
click at [130, 147] on div "[PERSON_NAME]" at bounding box center [126, 143] width 119 height 14
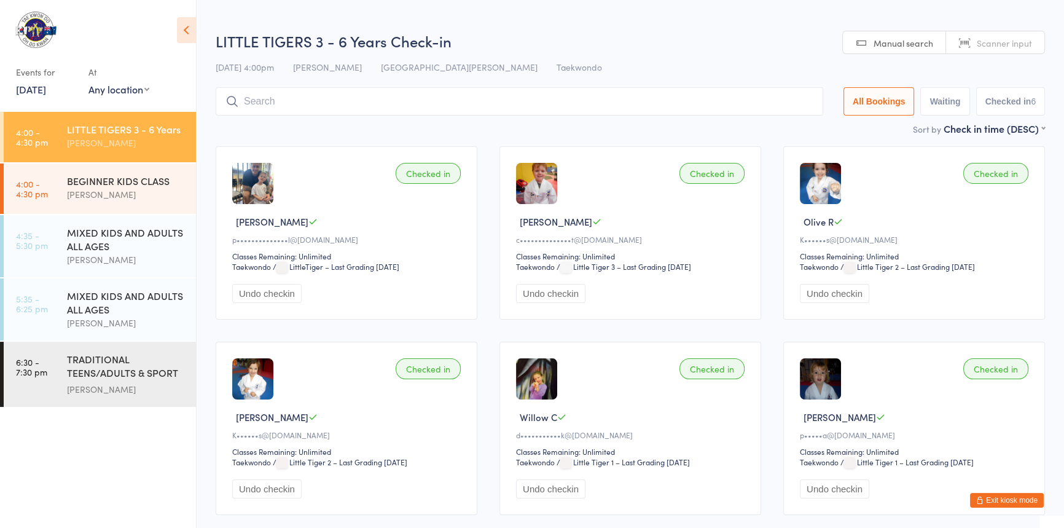
click at [255, 106] on input "search" at bounding box center [519, 101] width 607 height 28
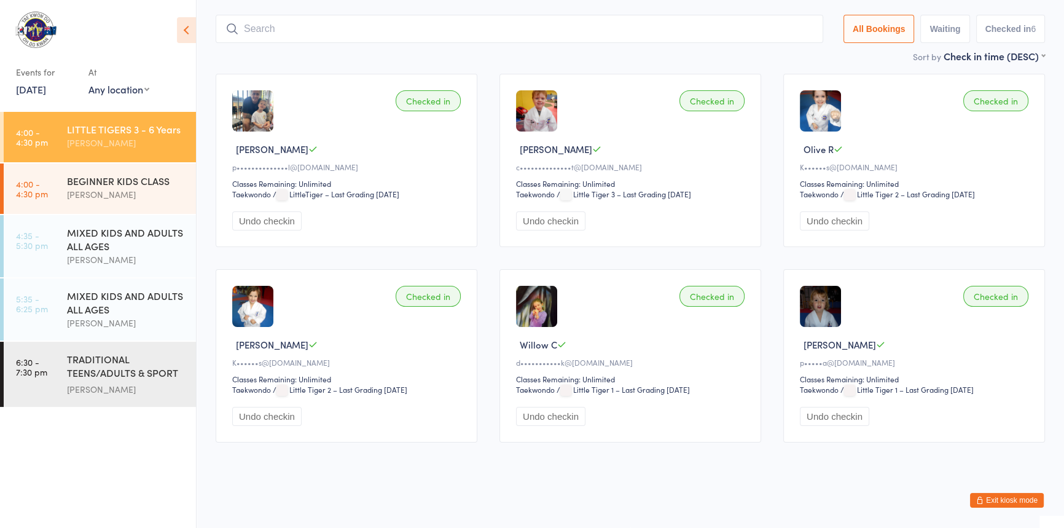
scroll to position [87, 0]
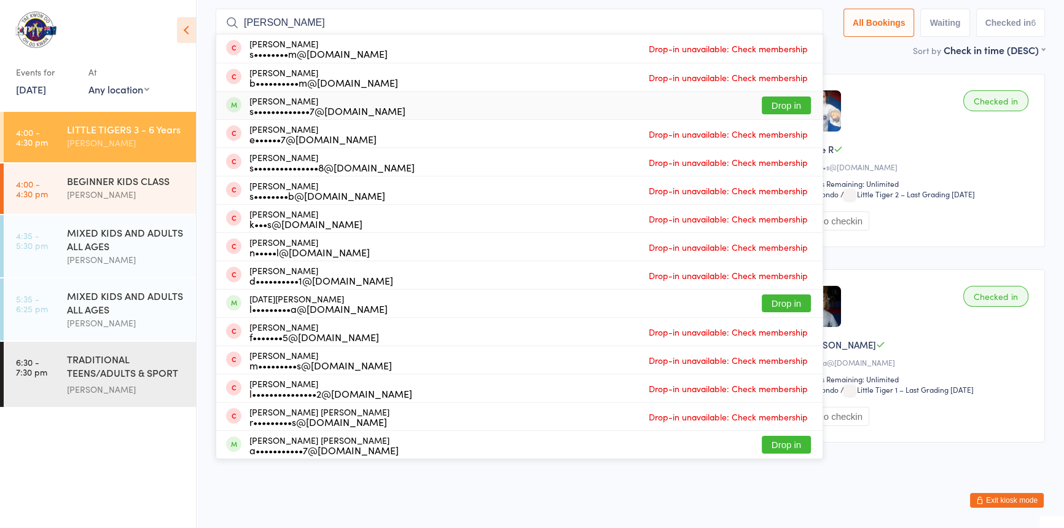
type input "lucas"
drag, startPoint x: 755, startPoint y: 84, endPoint x: 743, endPoint y: 84, distance: 12.3
click at [761, 96] on button "Drop in" at bounding box center [785, 105] width 49 height 18
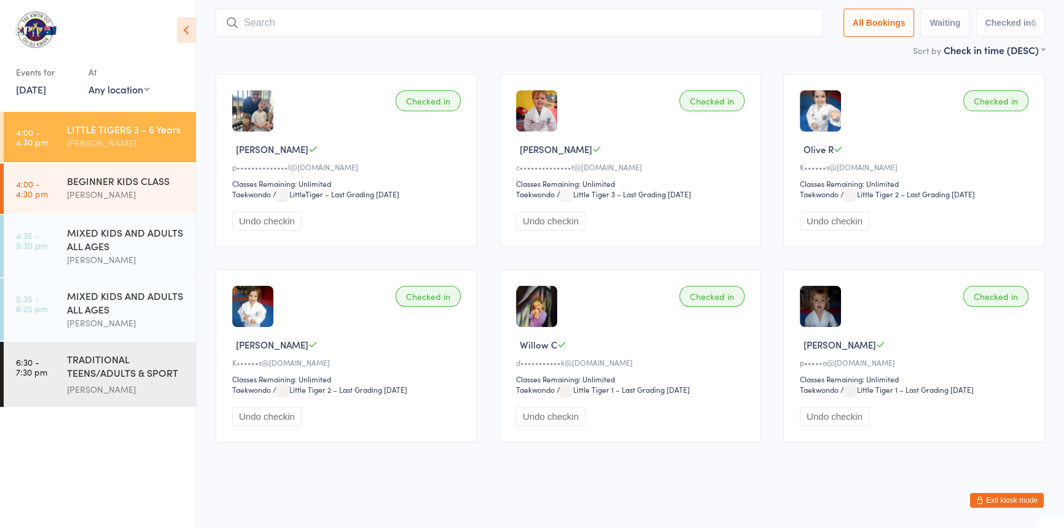
scroll to position [81, 0]
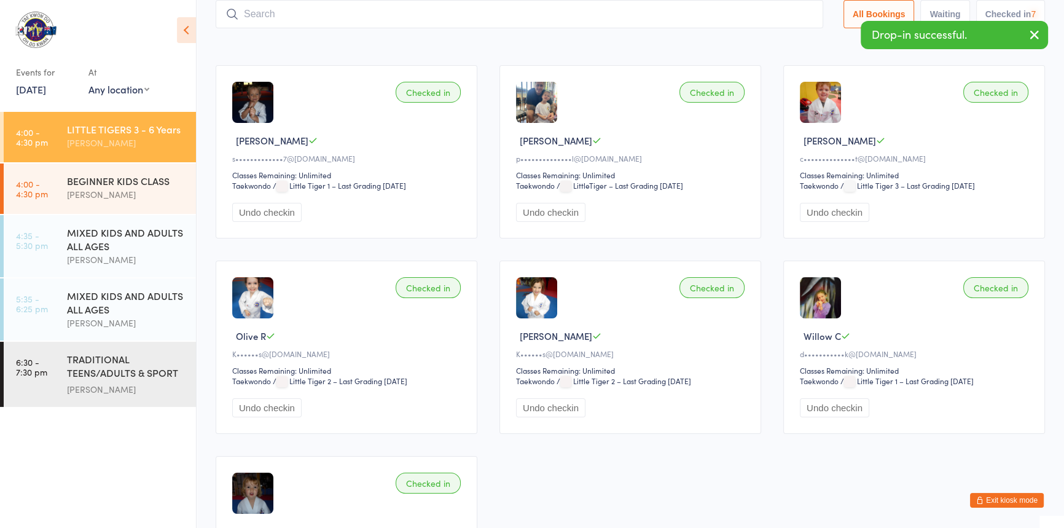
click at [261, 19] on input "search" at bounding box center [519, 14] width 607 height 28
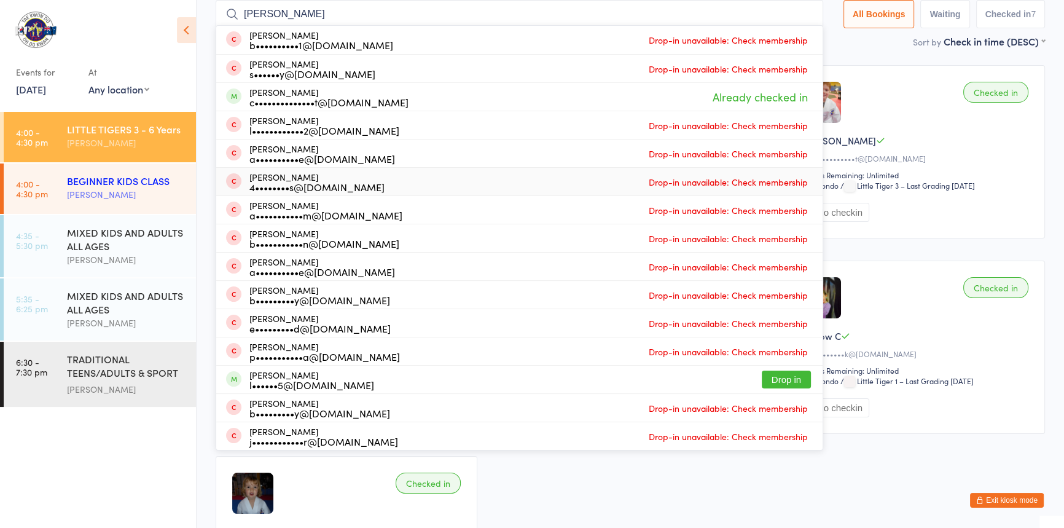
type input "brodie"
click at [109, 176] on div "BEGINNER KIDS CLASS" at bounding box center [126, 181] width 119 height 14
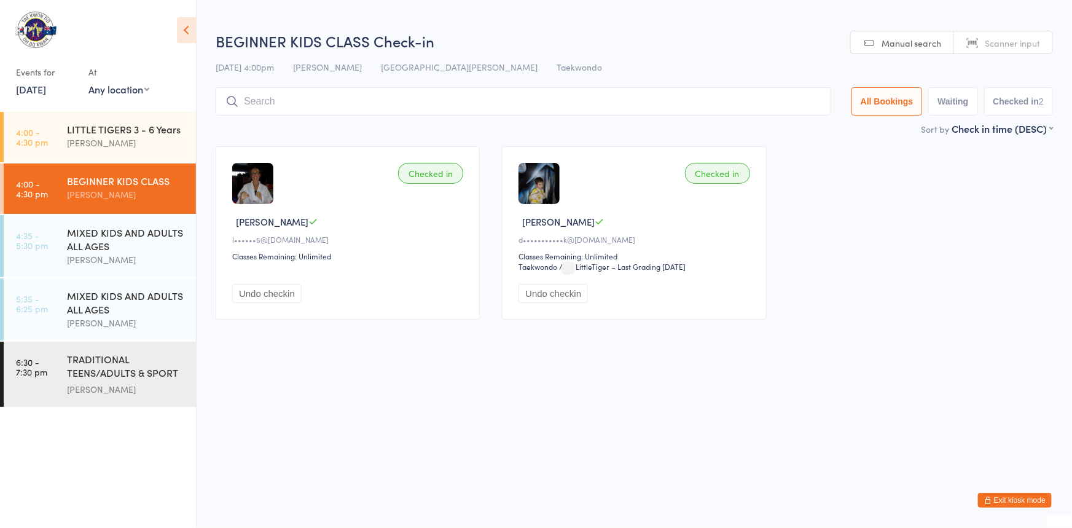
click at [256, 104] on input "search" at bounding box center [523, 101] width 615 height 28
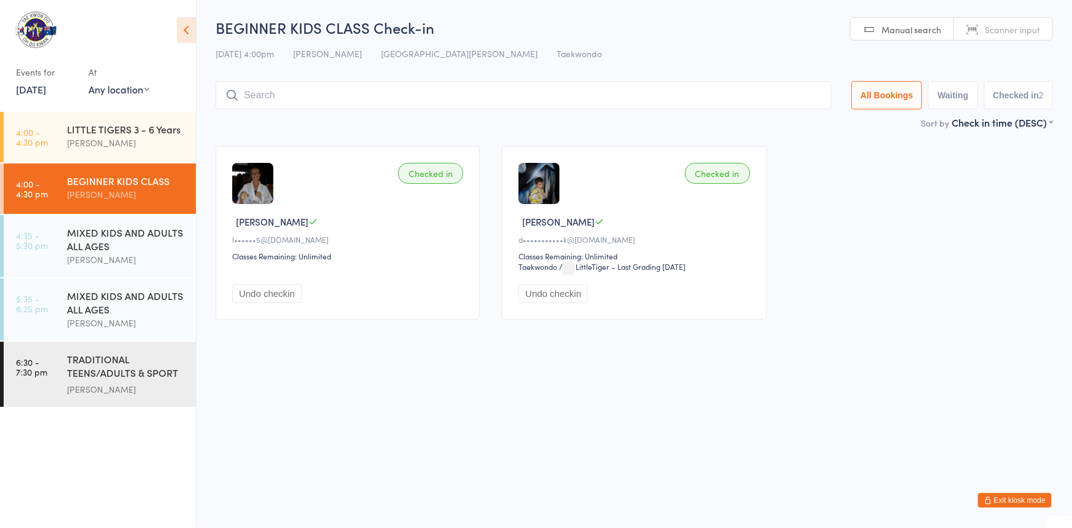
click at [253, 95] on input "search" at bounding box center [523, 95] width 615 height 28
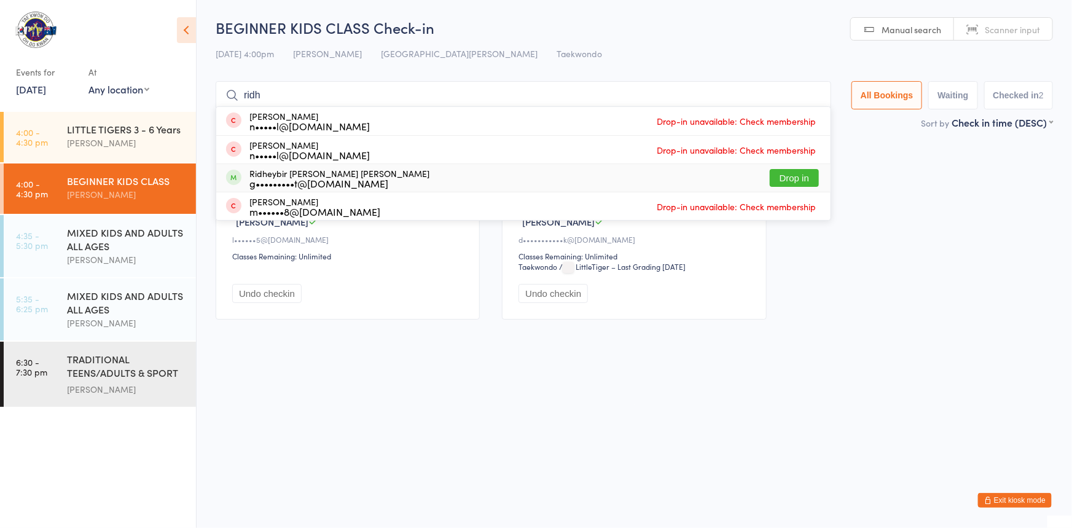
type input "ridh"
click at [289, 178] on div "g•••••••••t@yahoo.com" at bounding box center [339, 183] width 180 height 10
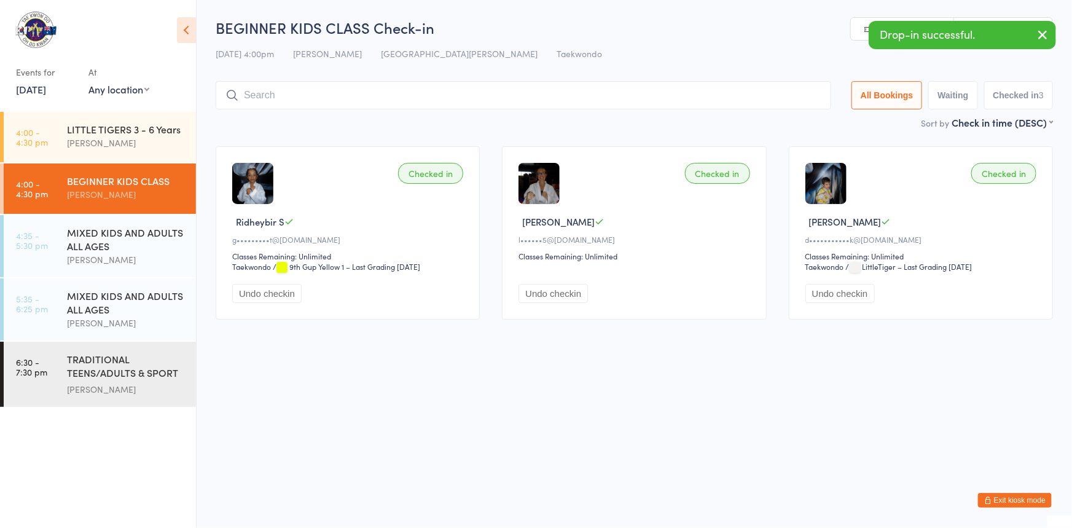
click at [256, 94] on input "search" at bounding box center [523, 95] width 615 height 28
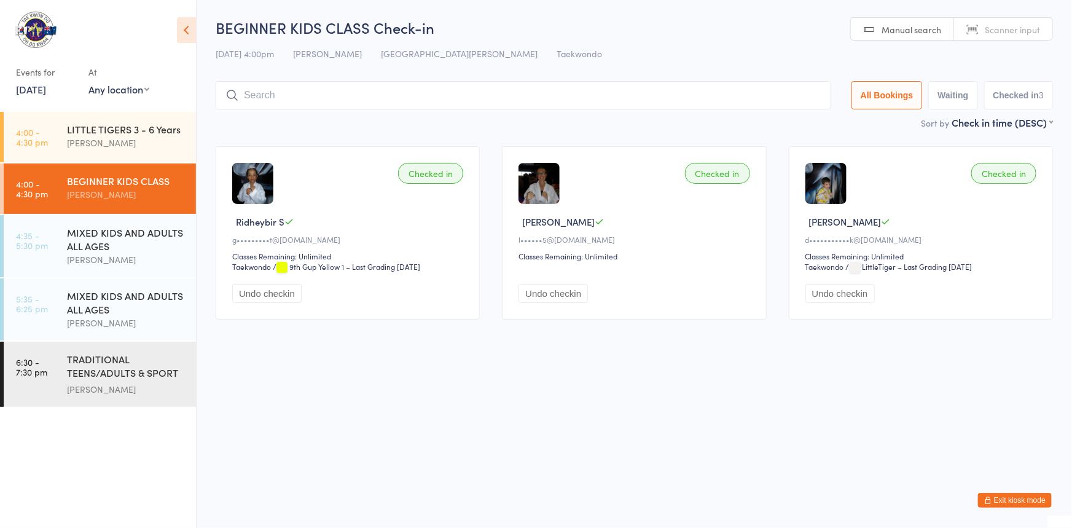
click at [258, 93] on input "search" at bounding box center [523, 95] width 615 height 28
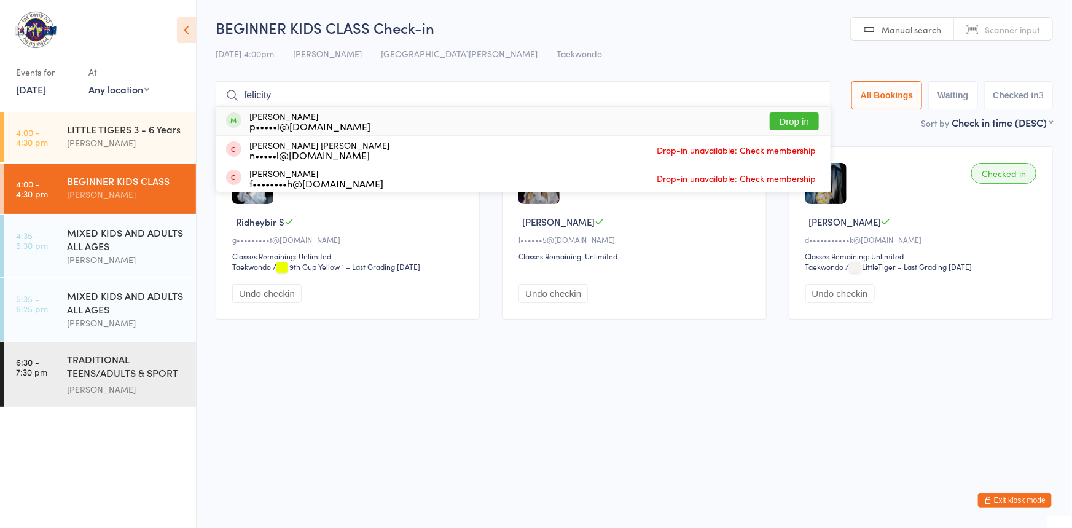
type input "felicity"
click at [769, 123] on button "Drop in" at bounding box center [793, 121] width 49 height 18
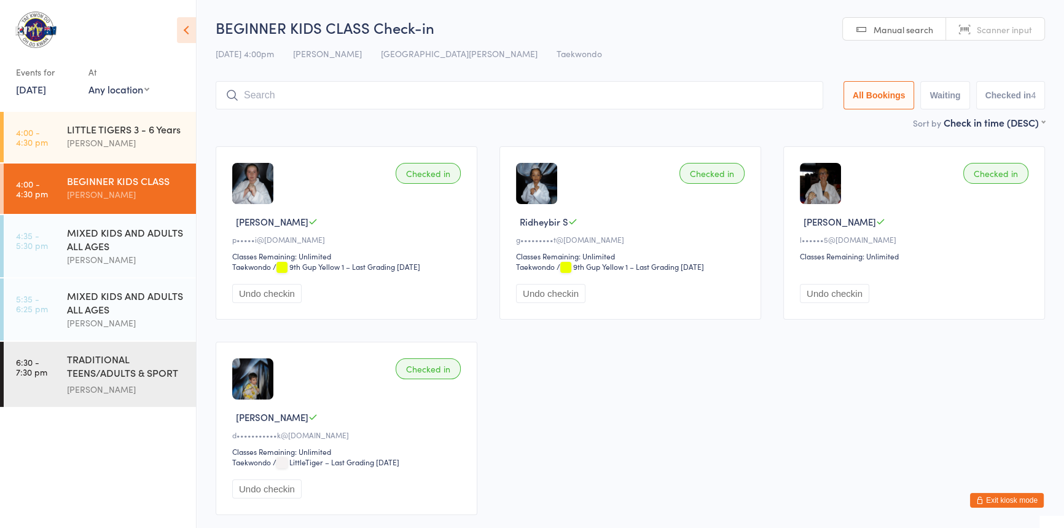
click at [255, 90] on input "search" at bounding box center [519, 95] width 607 height 28
click at [275, 103] on input "search" at bounding box center [519, 95] width 607 height 28
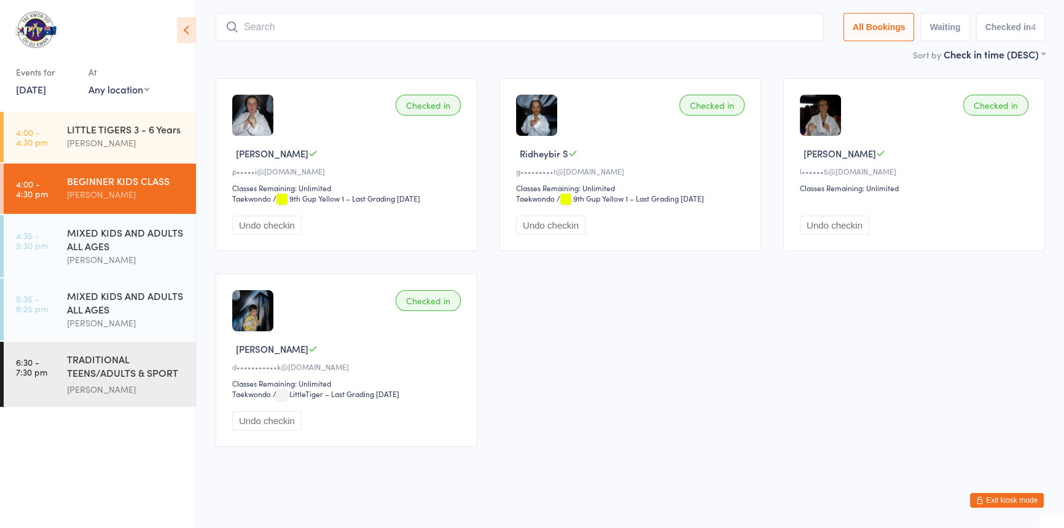
scroll to position [81, 0]
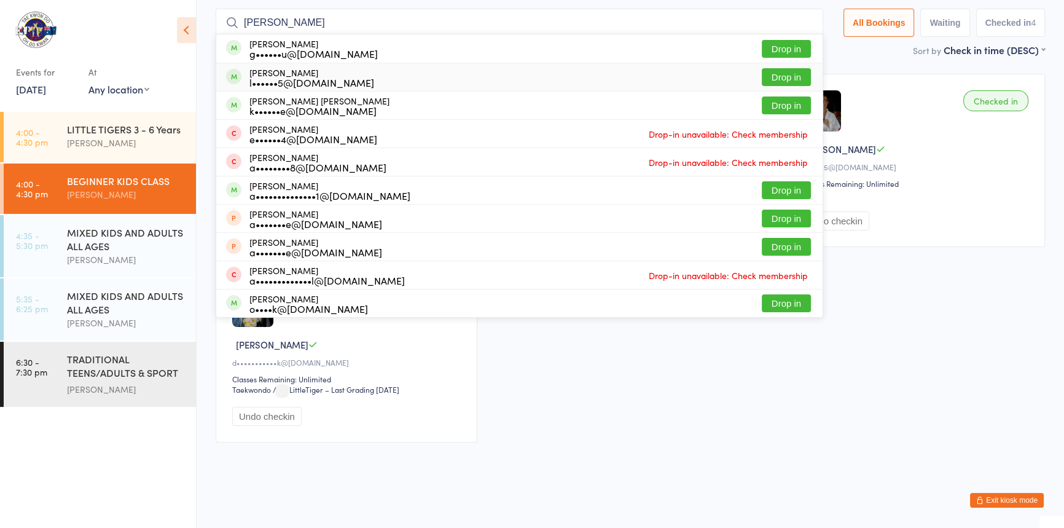
type input "andrew"
click at [775, 68] on button "Drop in" at bounding box center [785, 77] width 49 height 18
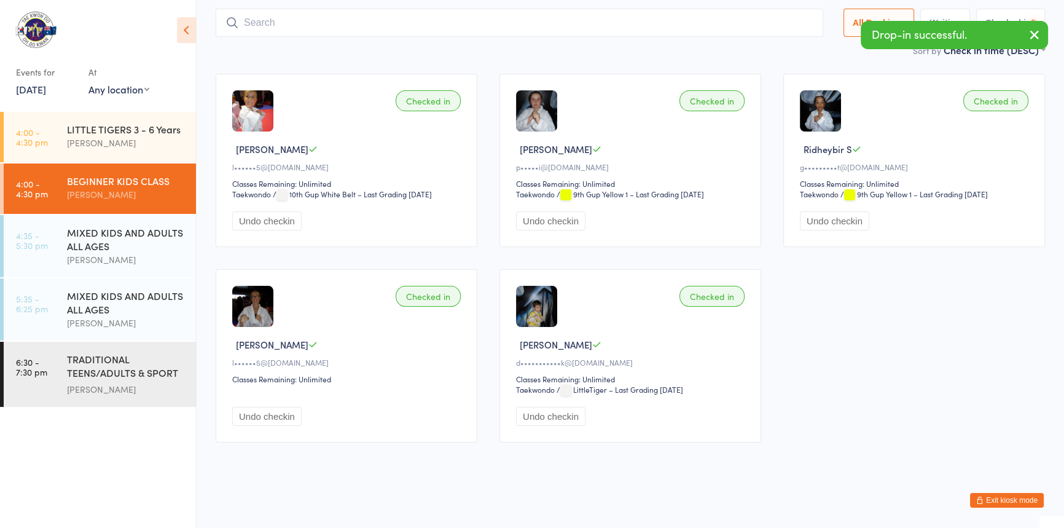
click at [265, 20] on input "search" at bounding box center [519, 23] width 607 height 28
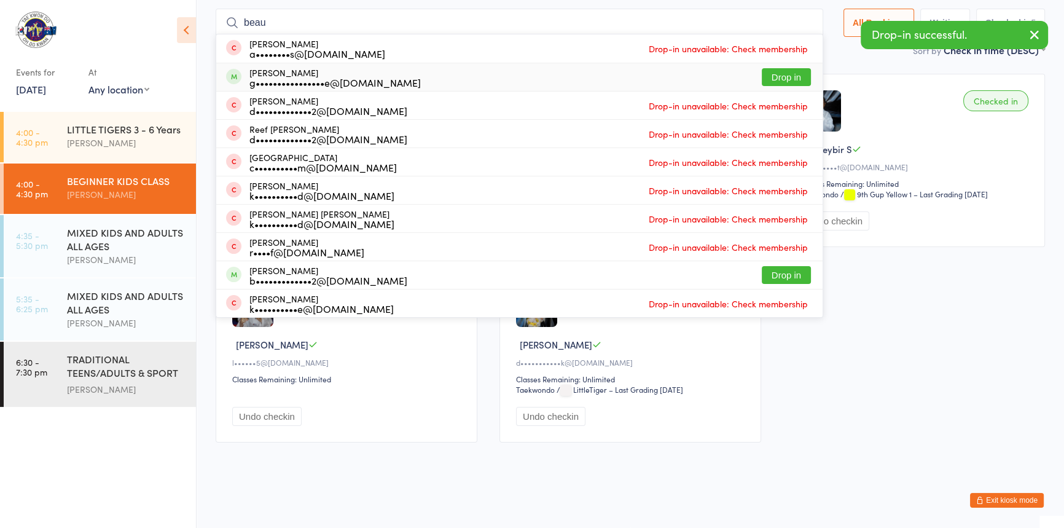
type input "beau"
click at [761, 68] on button "Drop in" at bounding box center [785, 77] width 49 height 18
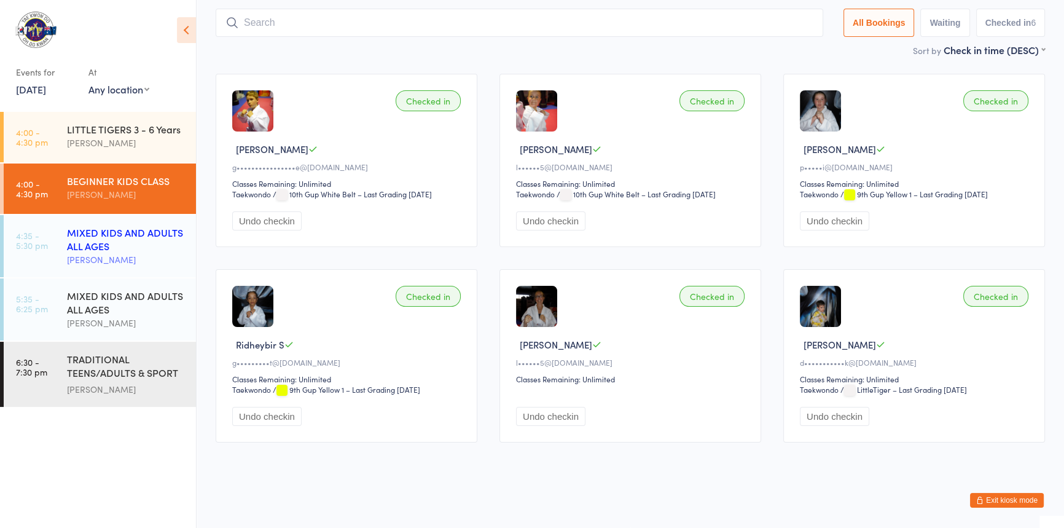
click at [133, 241] on div "MIXED KIDS AND ADULTS ALL AGES" at bounding box center [126, 238] width 119 height 27
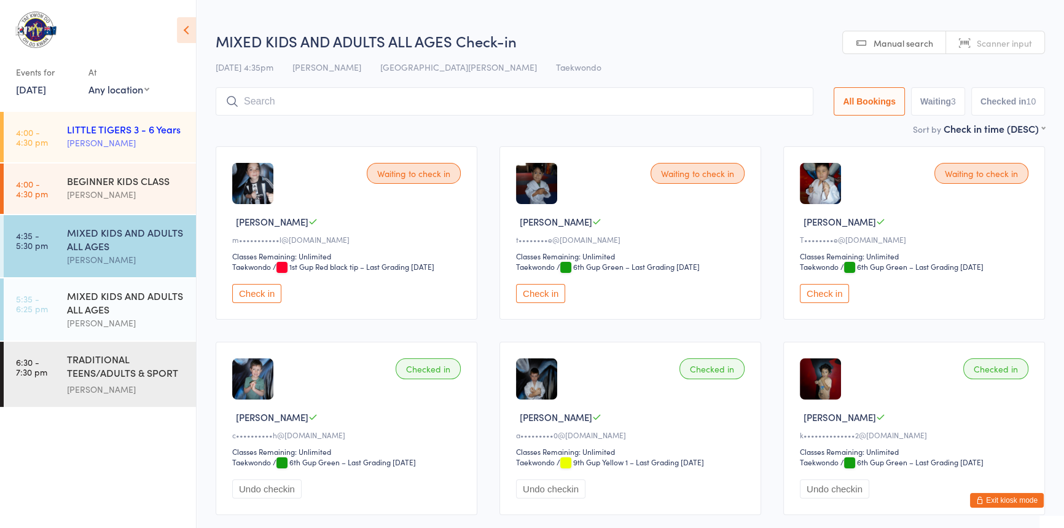
click at [98, 142] on div "[PERSON_NAME]" at bounding box center [126, 143] width 119 height 14
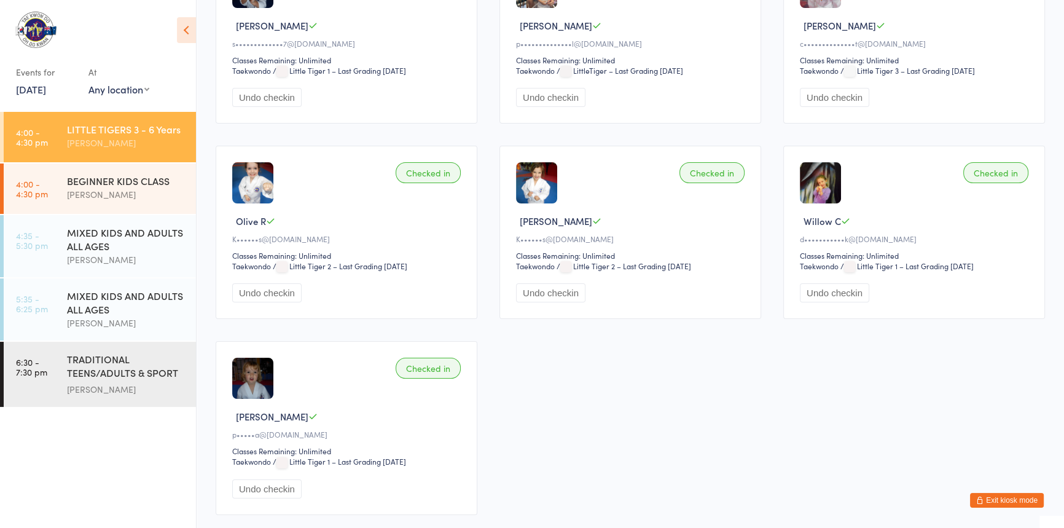
scroll to position [223, 0]
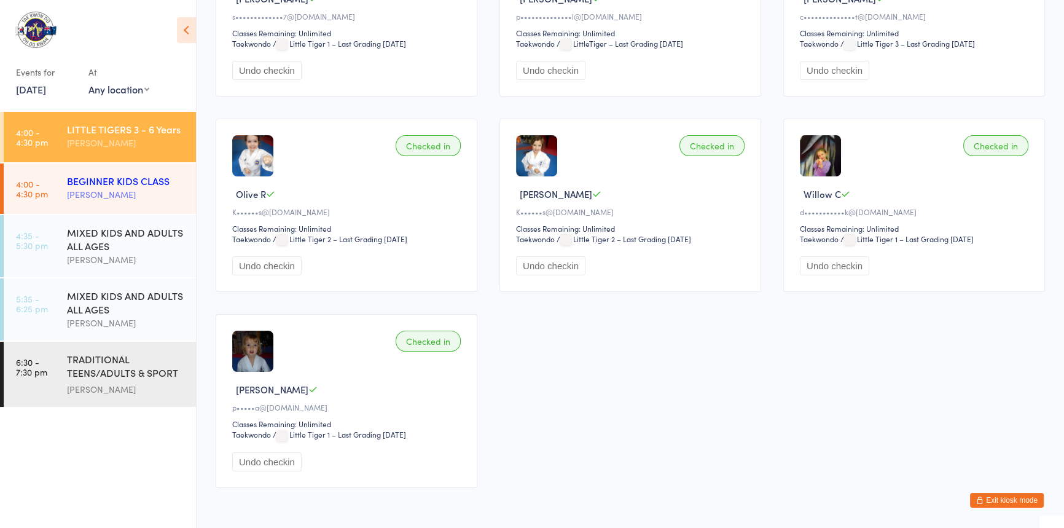
click at [107, 184] on div "BEGINNER KIDS CLASS" at bounding box center [126, 181] width 119 height 14
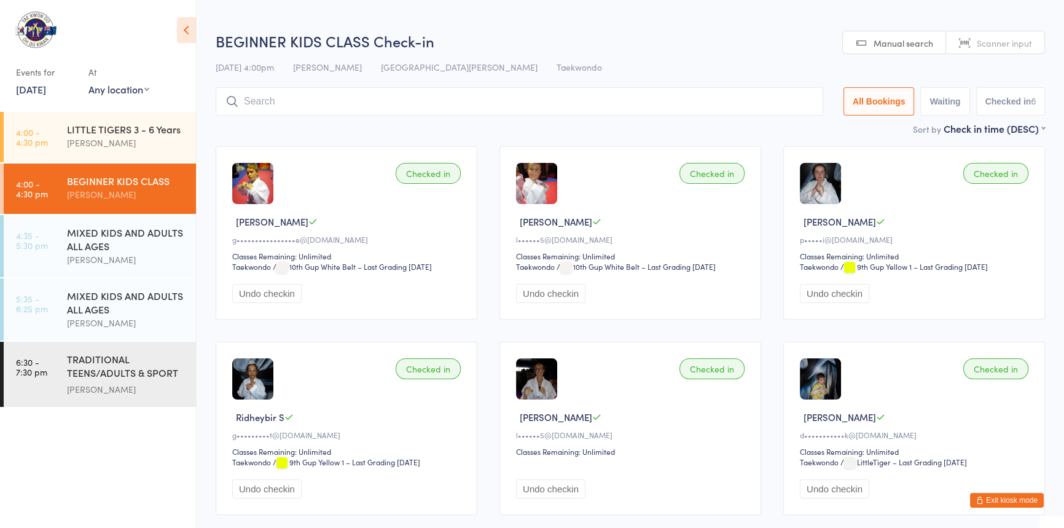
click at [248, 105] on input "search" at bounding box center [519, 101] width 607 height 28
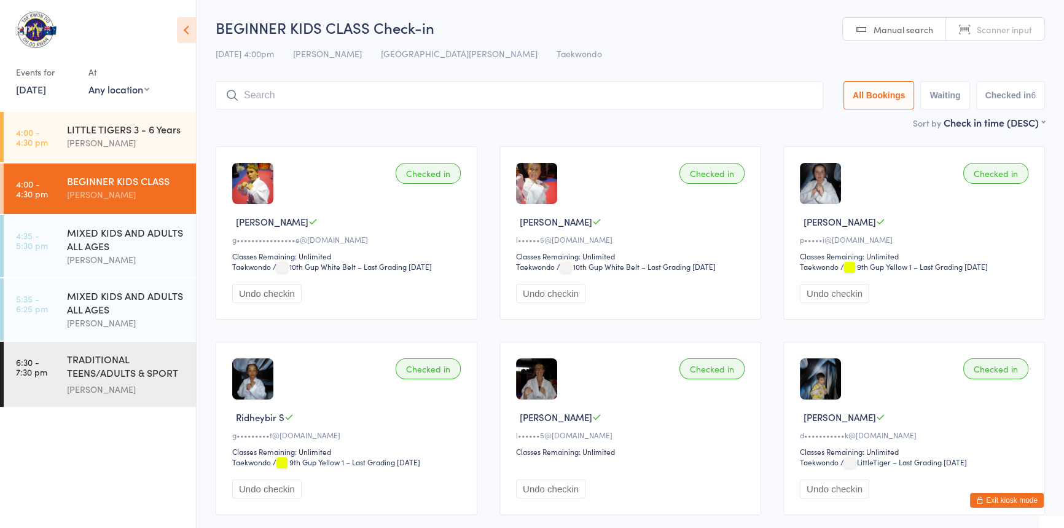
click at [259, 91] on input "search" at bounding box center [519, 95] width 607 height 28
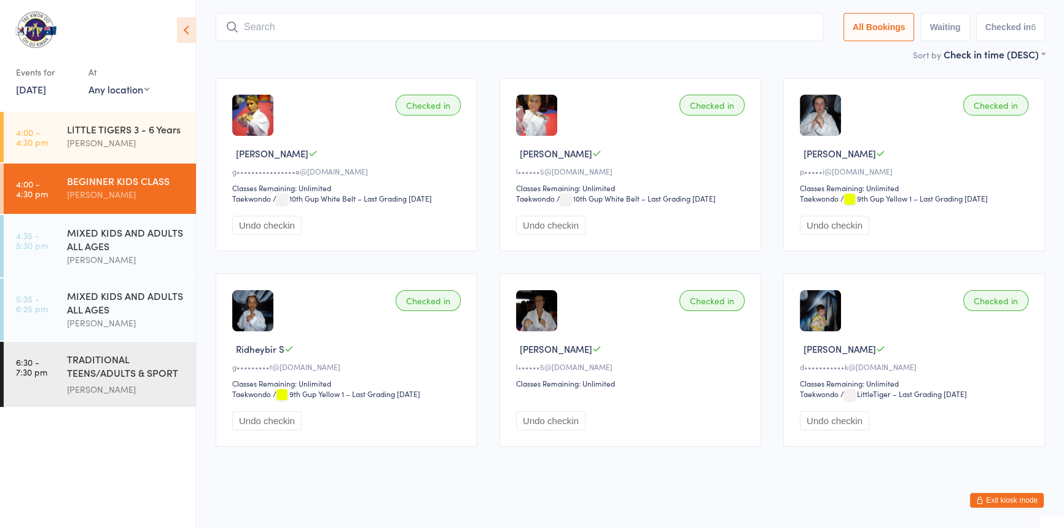
scroll to position [81, 0]
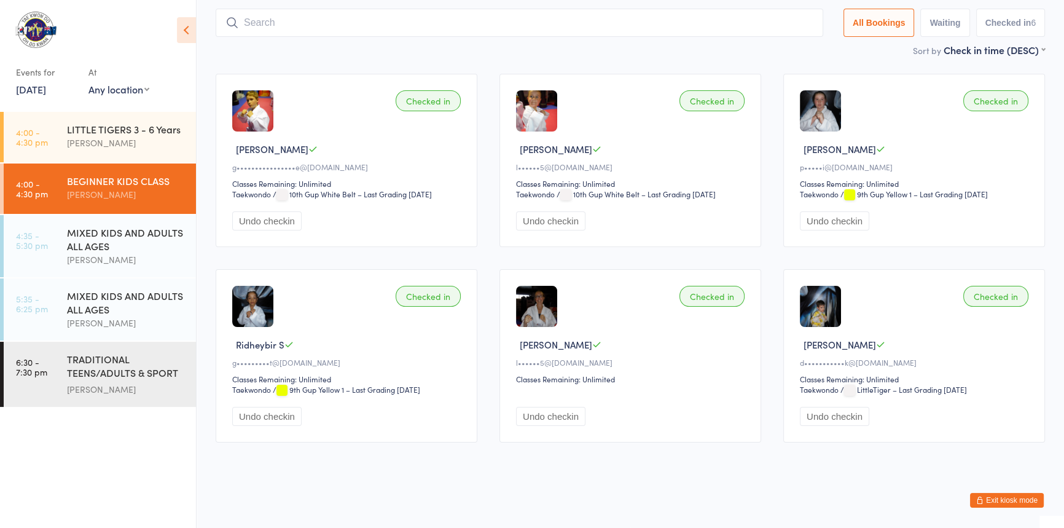
click at [976, 496] on icon "button" at bounding box center [979, 499] width 7 height 7
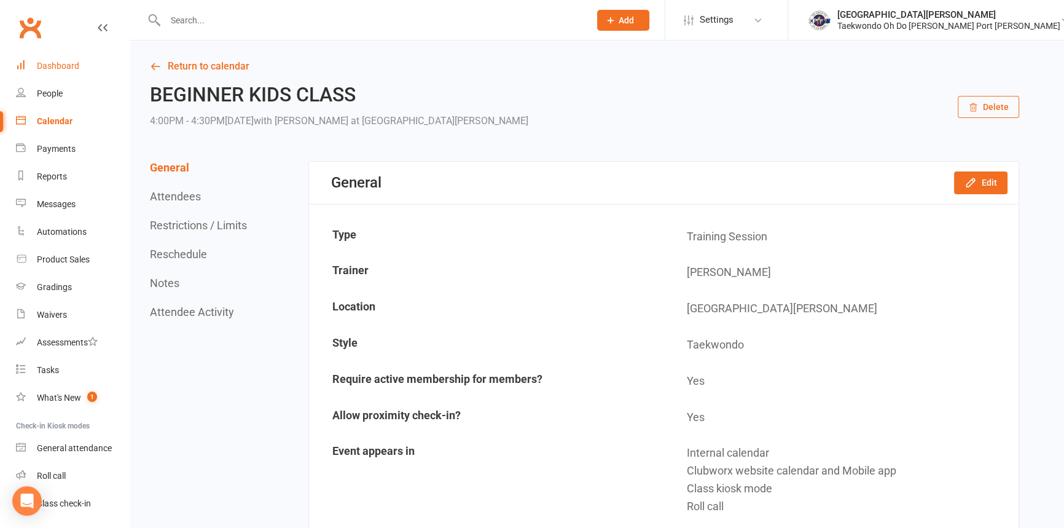
click at [70, 61] on div "Dashboard" at bounding box center [58, 66] width 42 height 10
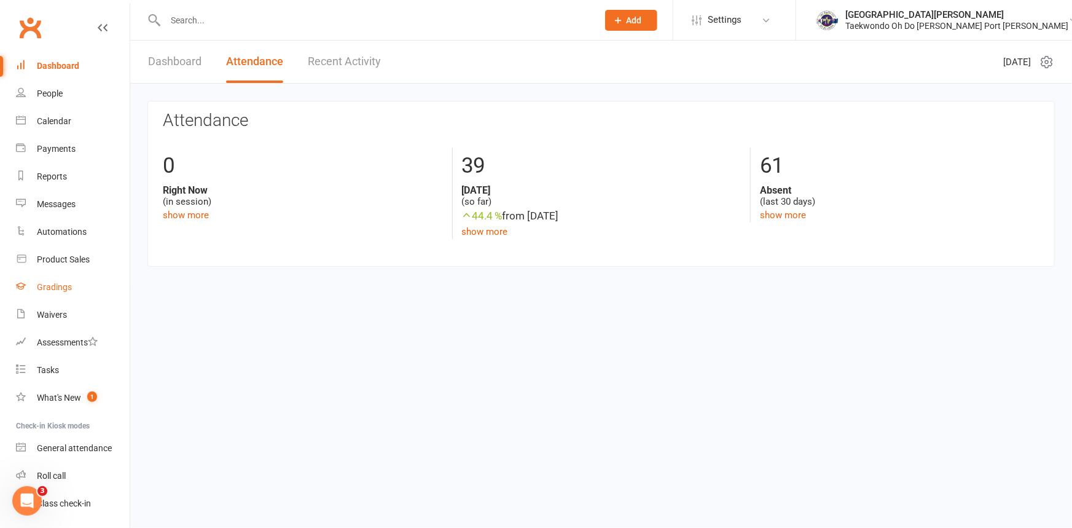
click at [58, 283] on div "Gradings" at bounding box center [54, 287] width 35 height 10
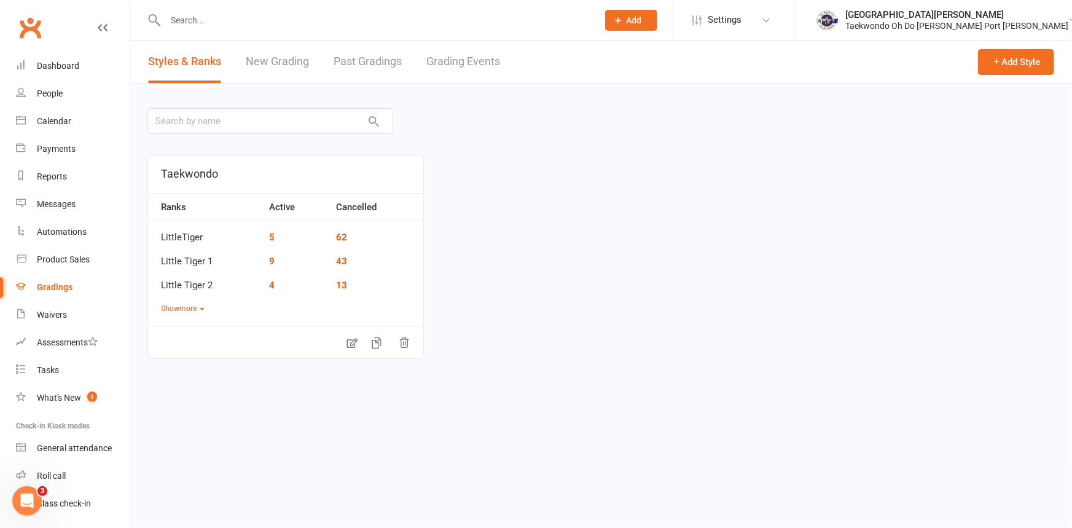
click at [467, 57] on link "Grading Events" at bounding box center [463, 62] width 74 height 42
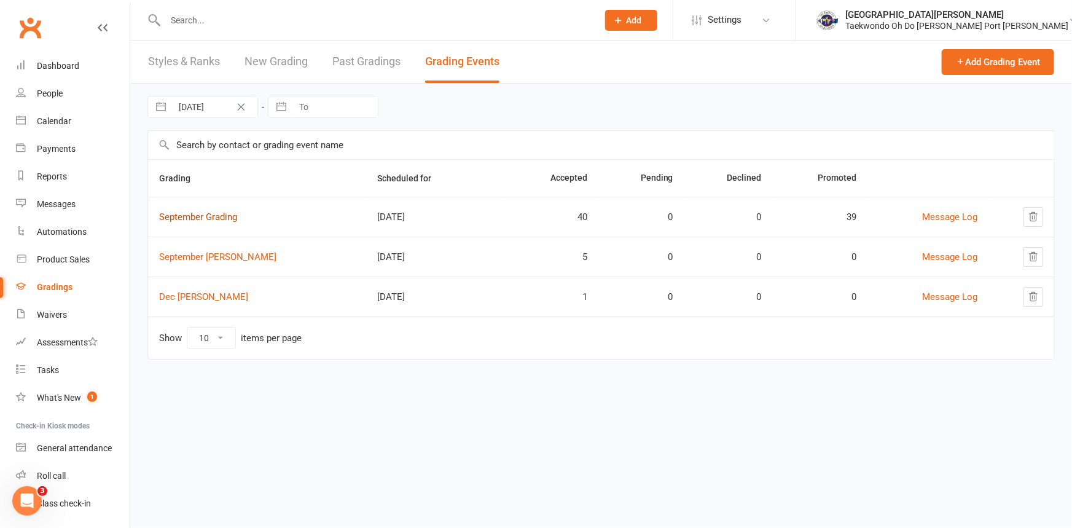
click at [197, 218] on link "September Grading" at bounding box center [198, 216] width 78 height 11
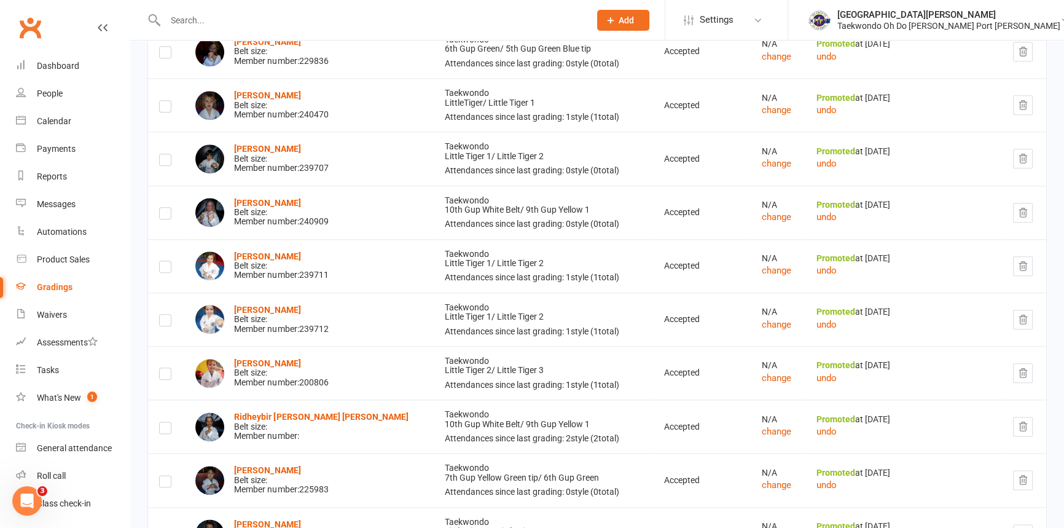
scroll to position [63, 0]
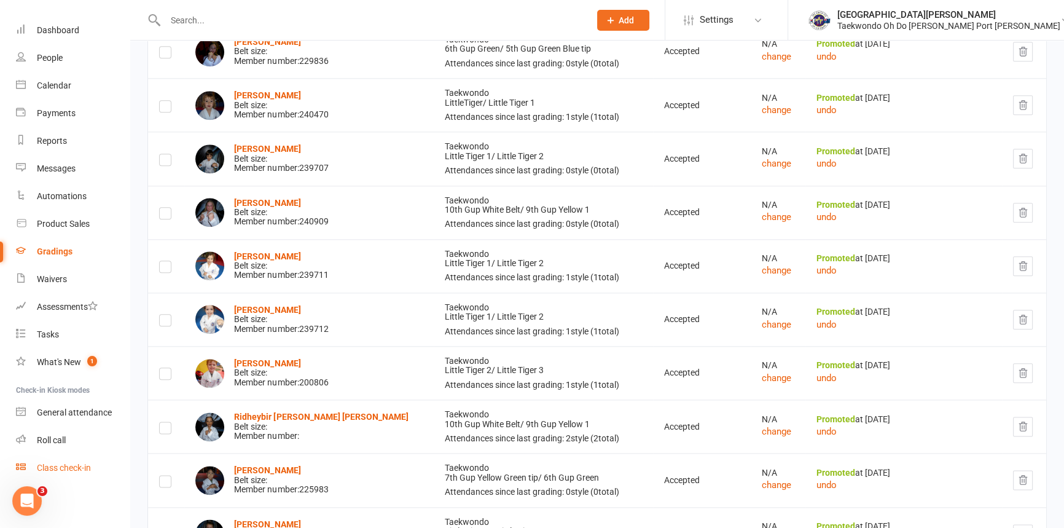
click at [47, 460] on link "Class check-in" at bounding box center [73, 468] width 114 height 28
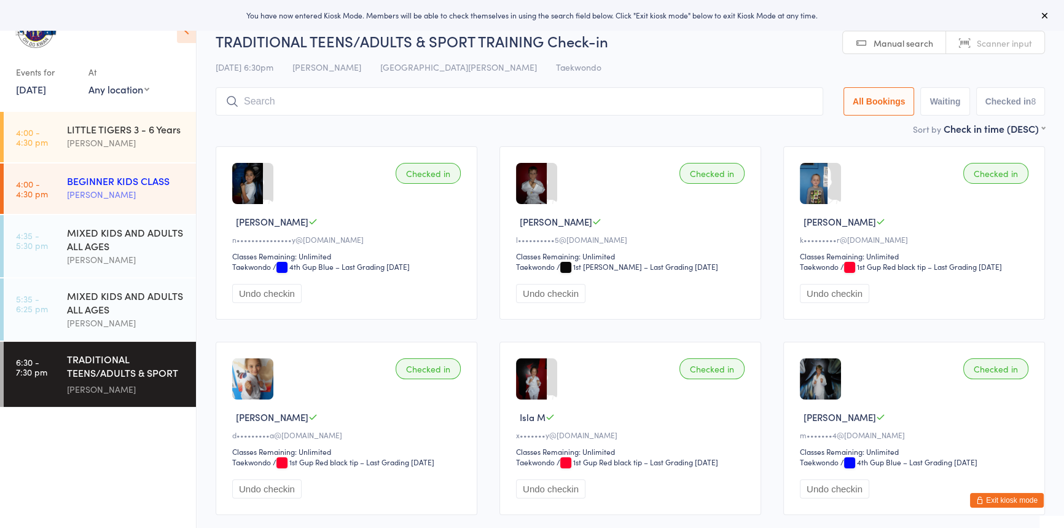
click at [112, 183] on div "BEGINNER KIDS CLASS" at bounding box center [126, 181] width 119 height 14
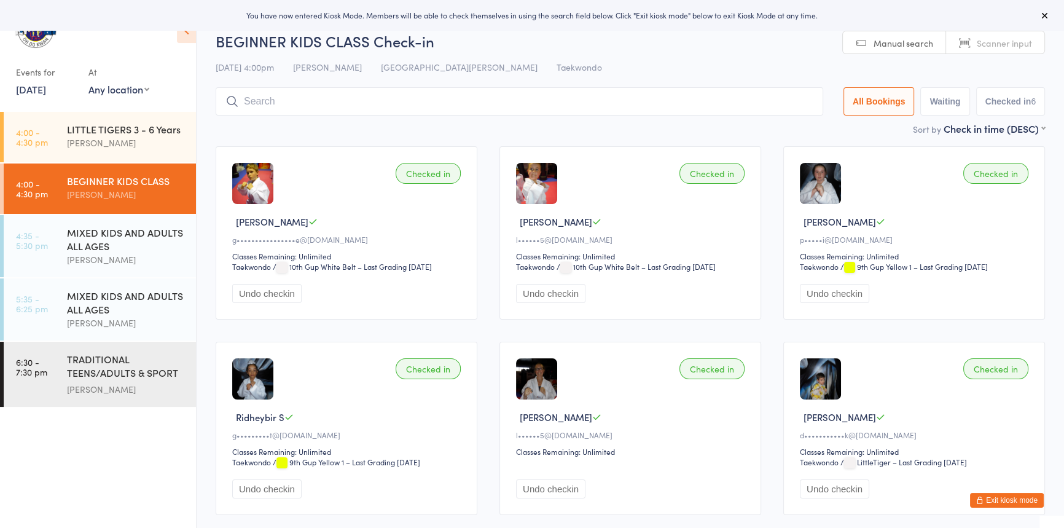
click at [274, 106] on input "search" at bounding box center [519, 101] width 607 height 28
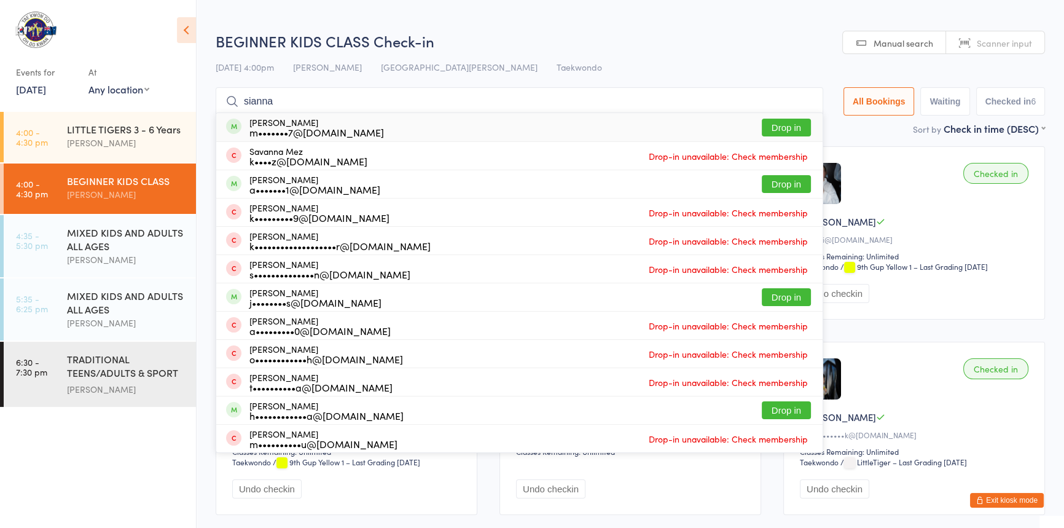
type input "sianna"
click at [761, 119] on button "Drop in" at bounding box center [785, 128] width 49 height 18
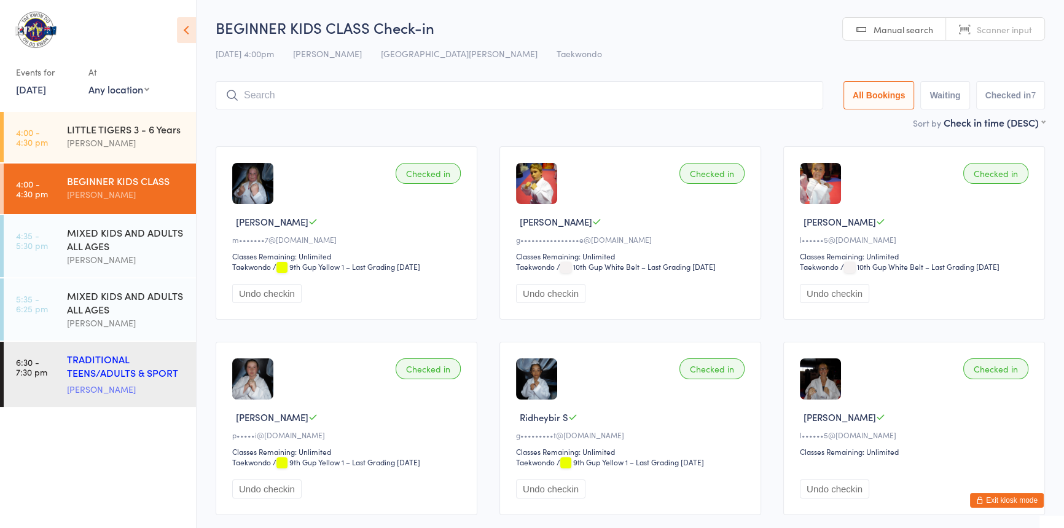
drag, startPoint x: 112, startPoint y: 372, endPoint x: 50, endPoint y: 362, distance: 62.7
click at [112, 372] on div "TRADITIONAL TEENS/ADULTS & SPORT TRAINING" at bounding box center [126, 367] width 119 height 30
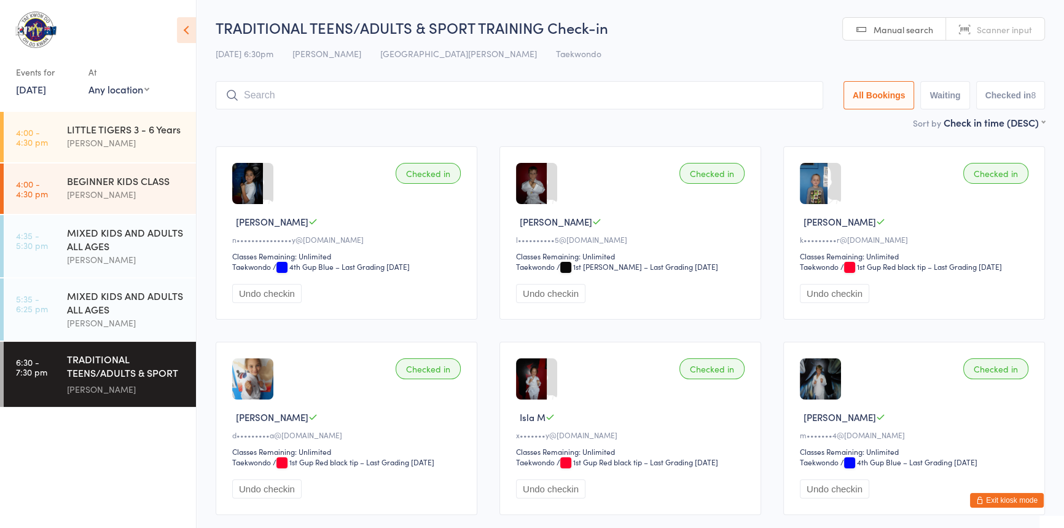
click at [275, 97] on input "search" at bounding box center [519, 95] width 607 height 28
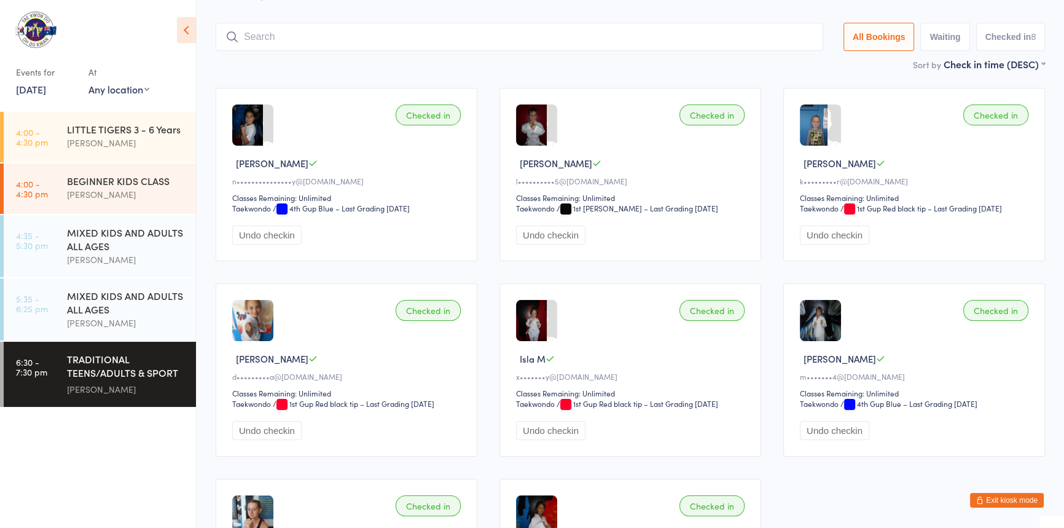
scroll to position [81, 0]
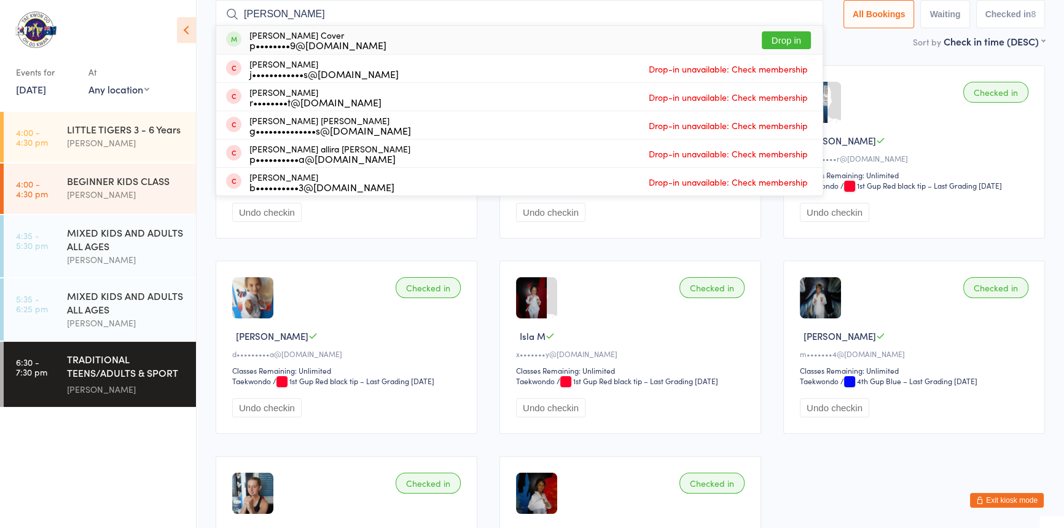
type input "paige"
click at [773, 36] on button "Drop in" at bounding box center [785, 40] width 49 height 18
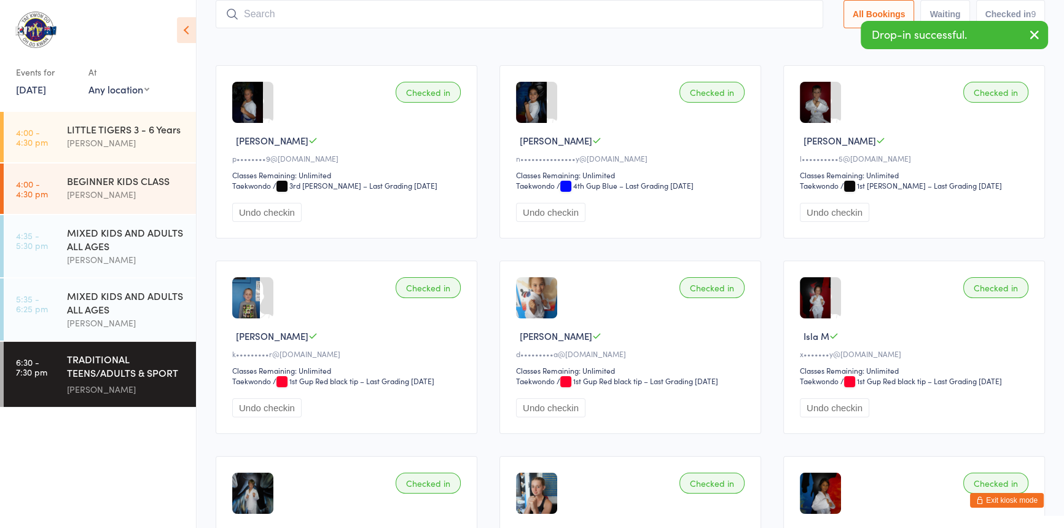
click at [262, 17] on input "search" at bounding box center [519, 14] width 607 height 28
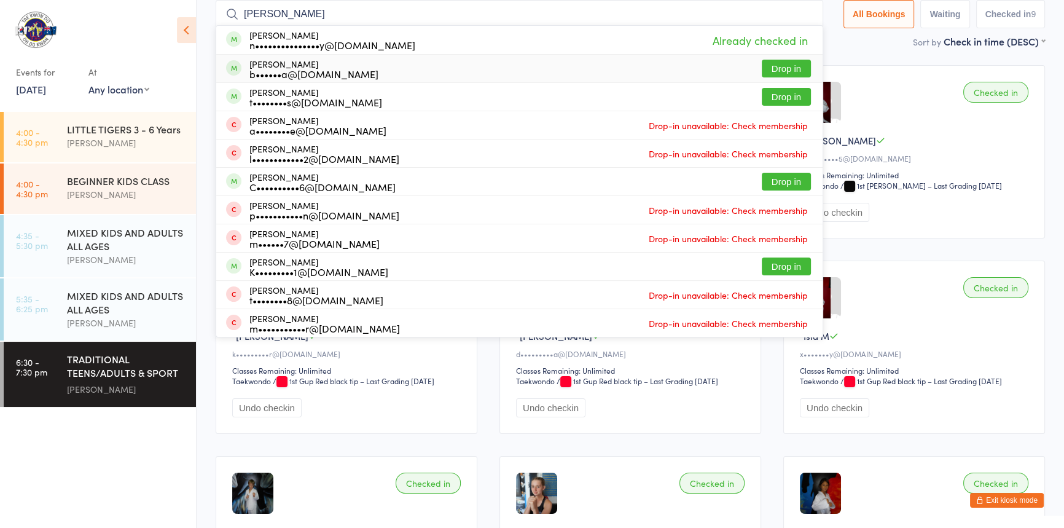
type input "annabelle"
click at [771, 66] on button "Drop in" at bounding box center [785, 69] width 49 height 18
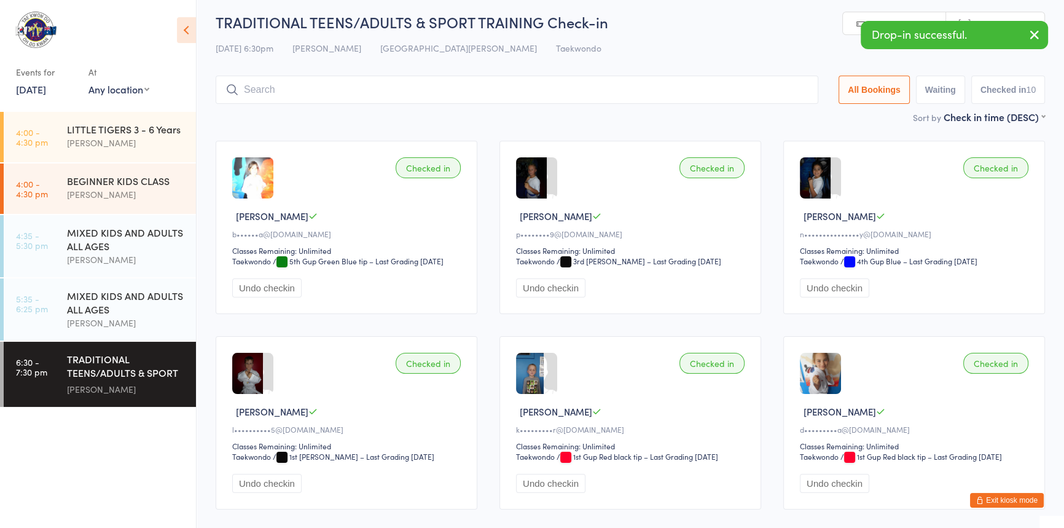
scroll to position [0, 0]
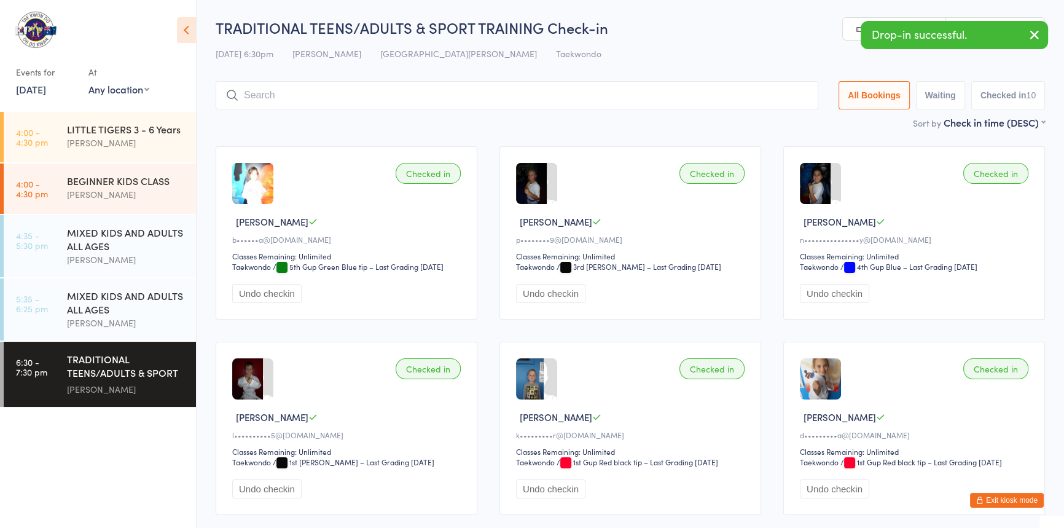
click at [254, 98] on input "search" at bounding box center [517, 95] width 602 height 28
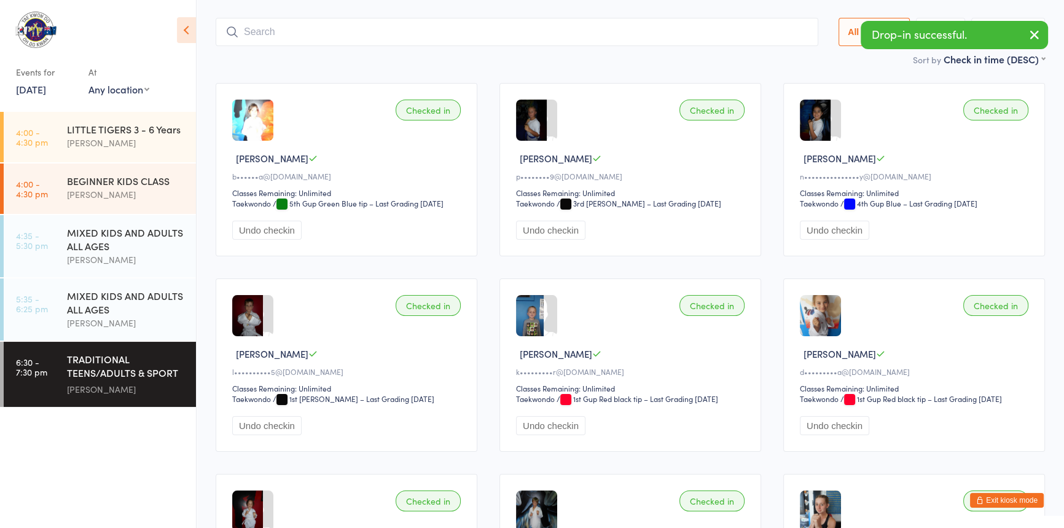
scroll to position [81, 0]
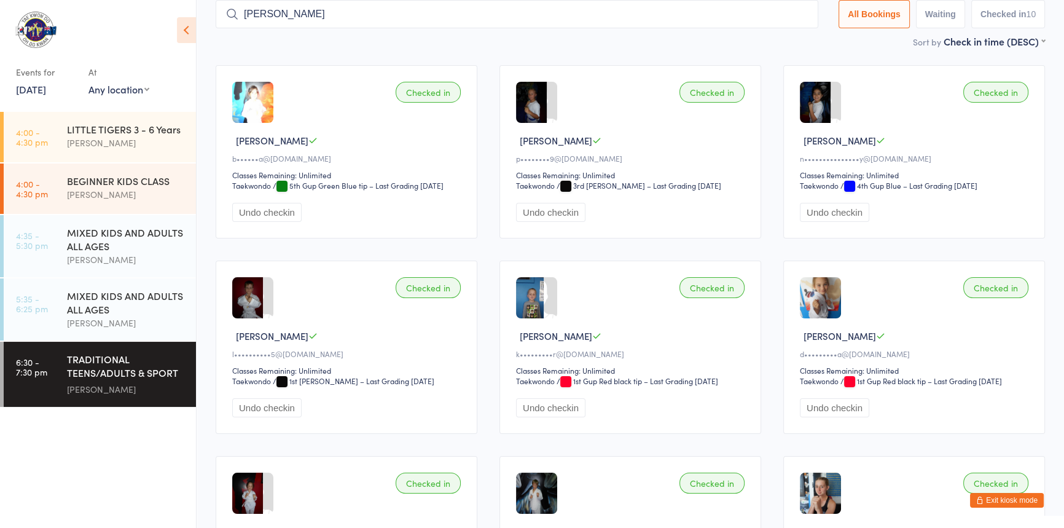
type input "melissa"
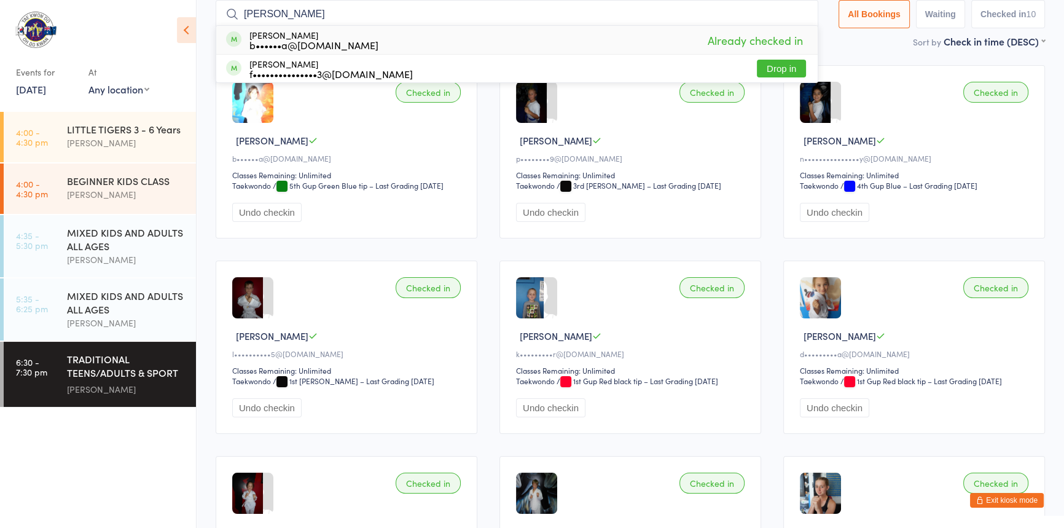
drag, startPoint x: 252, startPoint y: 19, endPoint x: 216, endPoint y: 20, distance: 36.3
click at [216, 20] on input "melissa" at bounding box center [517, 14] width 602 height 28
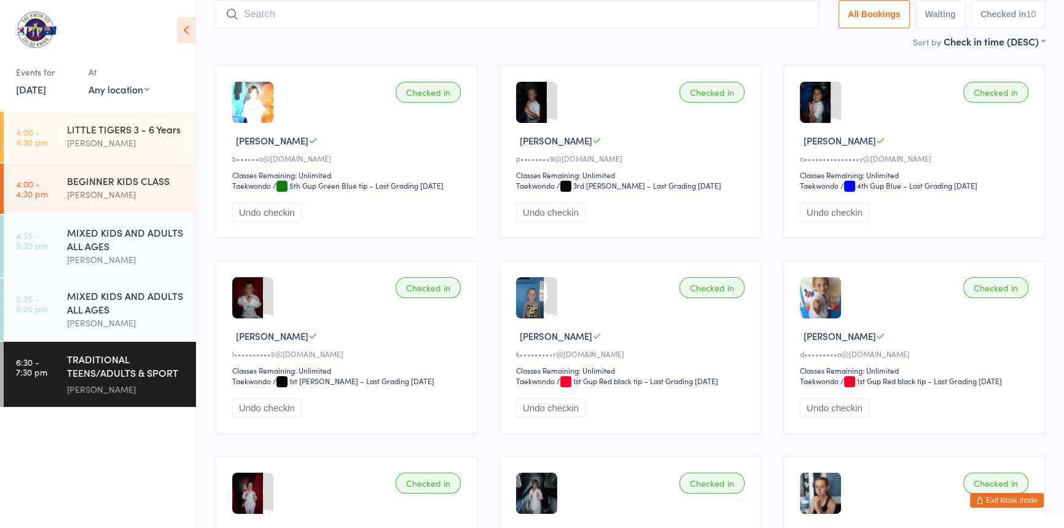
click at [976, 497] on icon "button" at bounding box center [979, 499] width 7 height 7
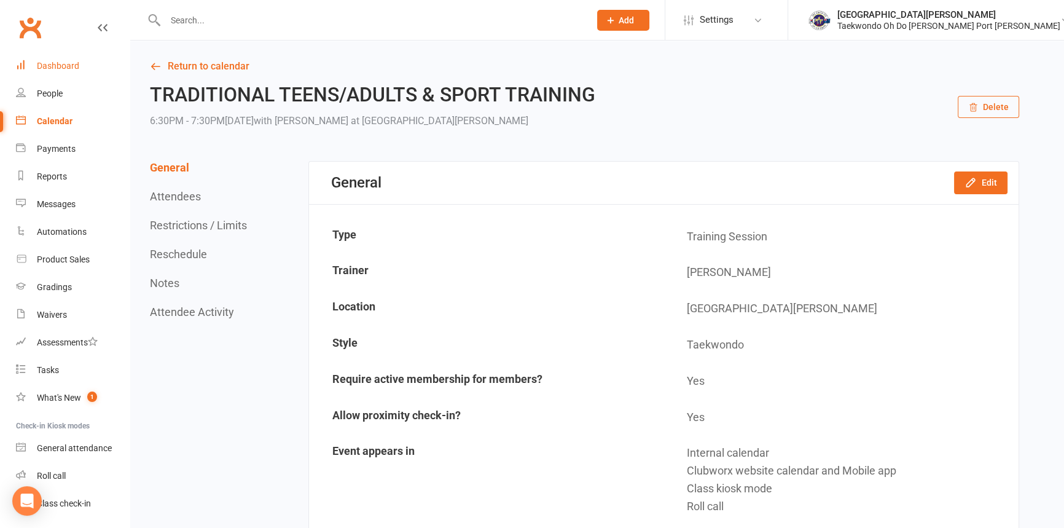
click at [56, 64] on div "Dashboard" at bounding box center [58, 66] width 42 height 10
